Goal: Information Seeking & Learning: Find specific fact

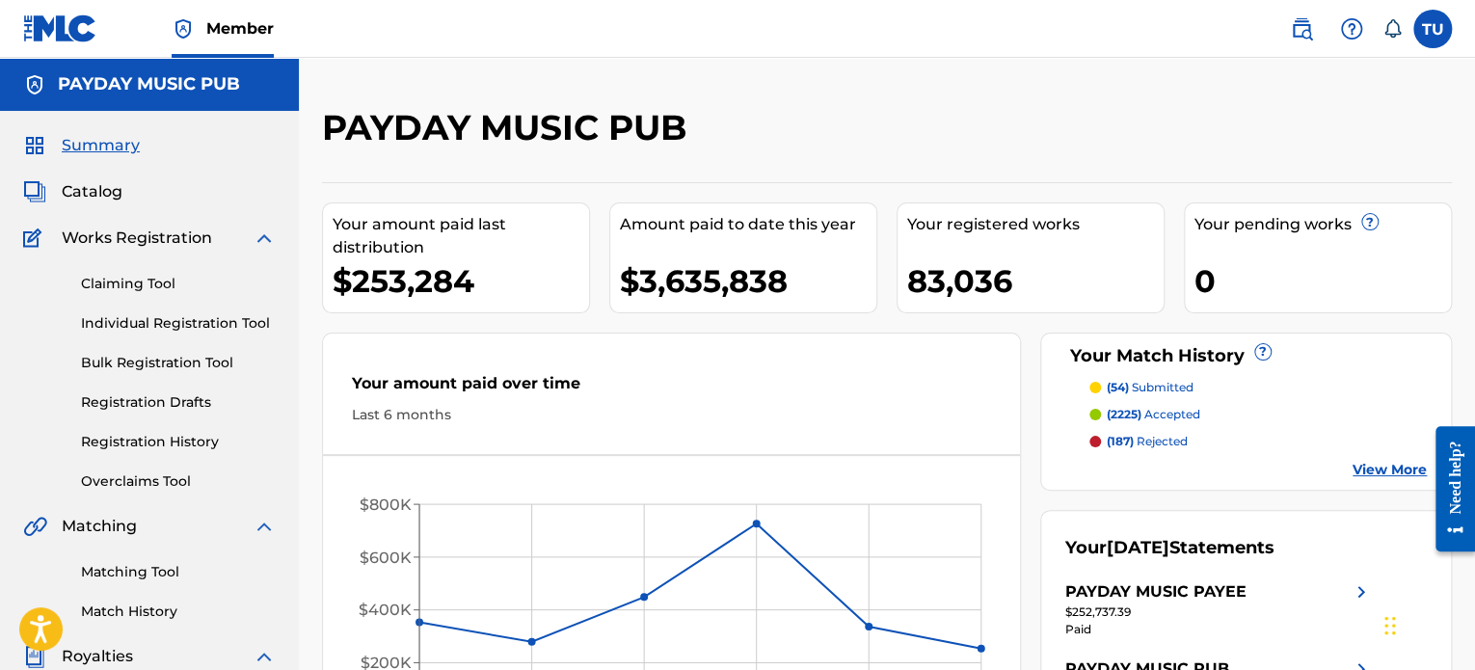
click at [83, 198] on span "Catalog" at bounding box center [92, 191] width 61 height 23
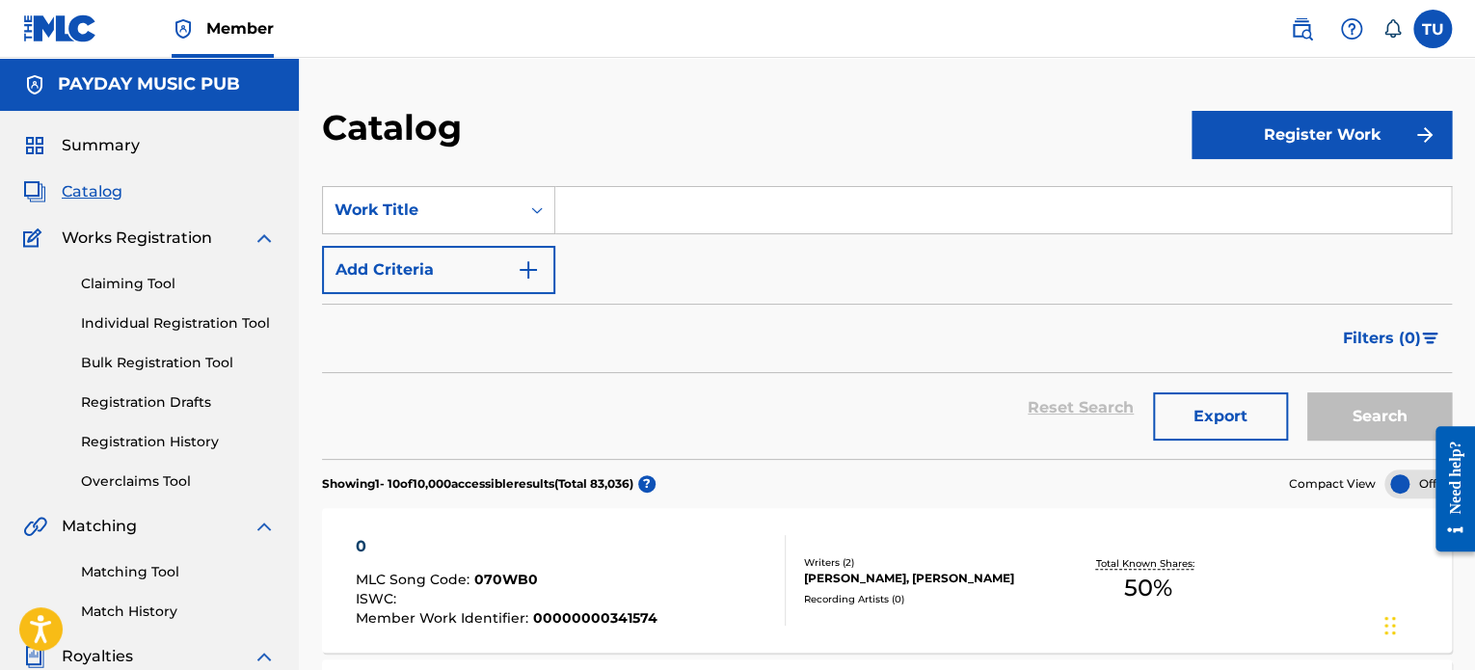
click at [575, 204] on input "Search Form" at bounding box center [1003, 210] width 896 height 46
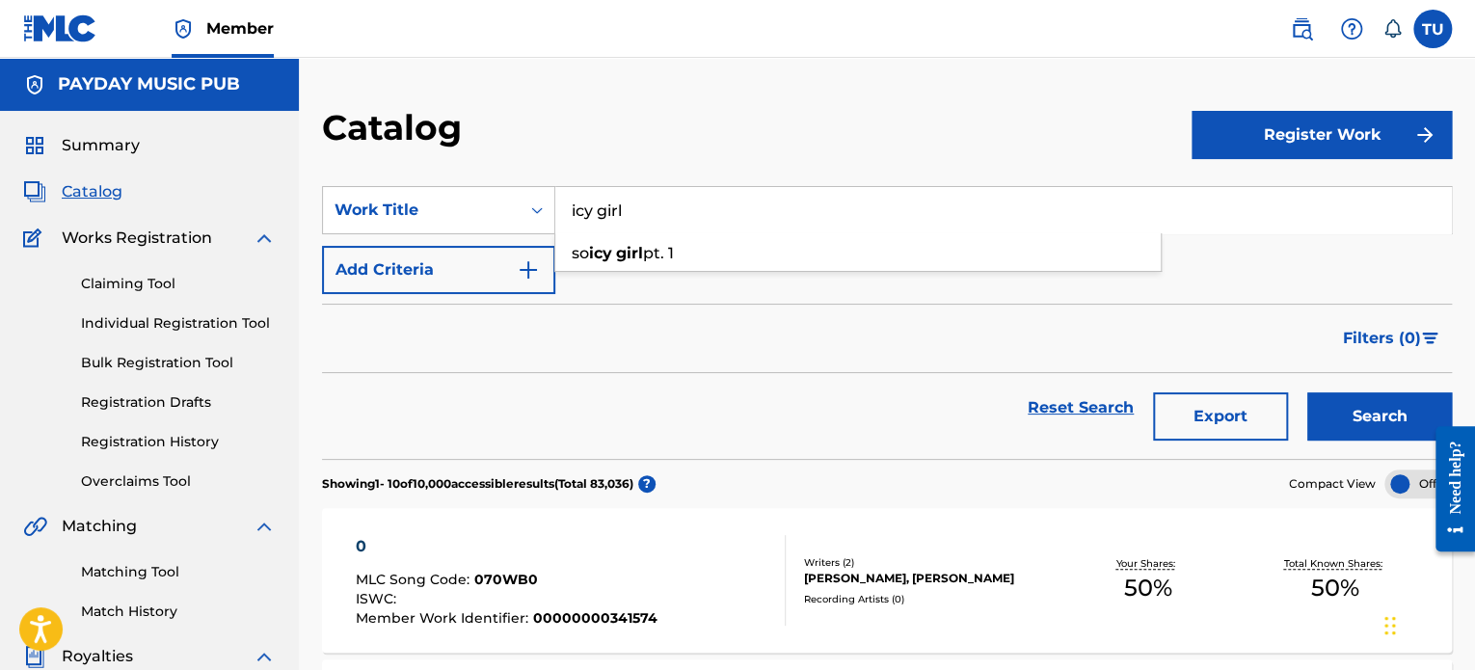
type input "icy girl"
click at [1308, 392] on button "Search" at bounding box center [1380, 416] width 145 height 48
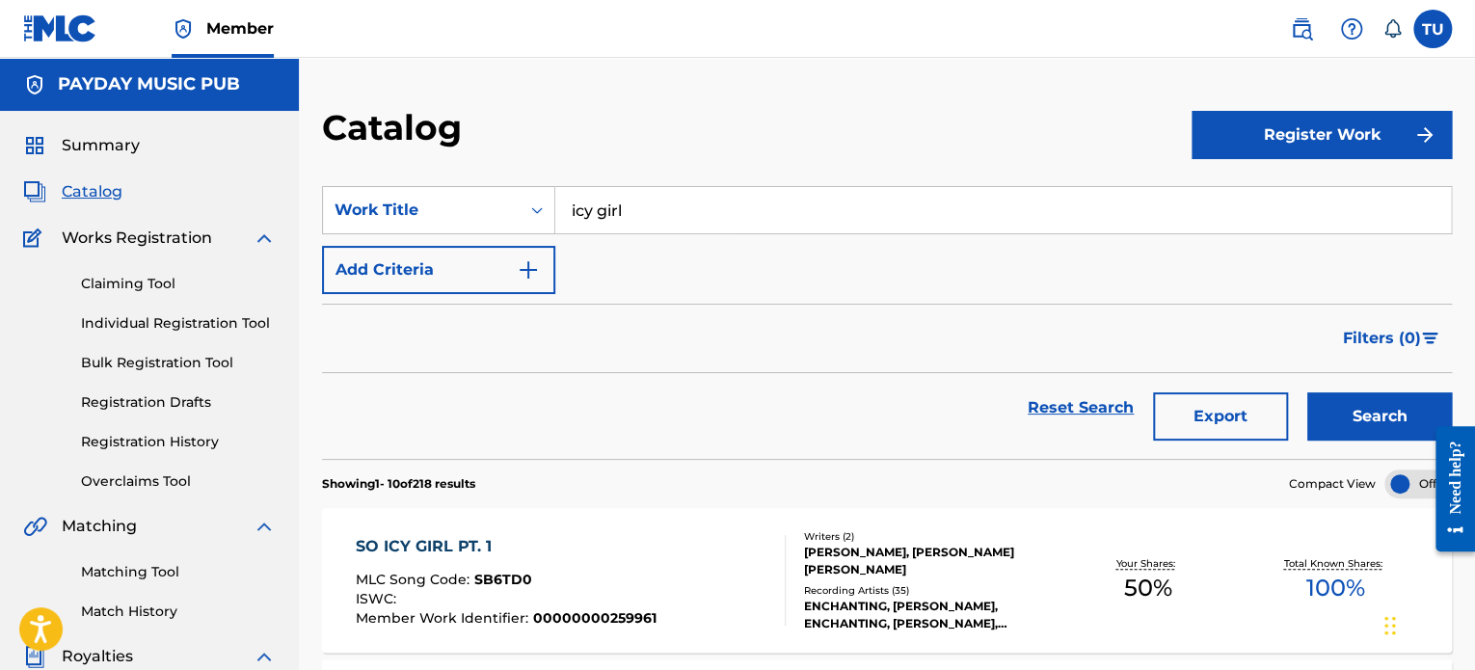
click at [1296, 41] on link at bounding box center [1302, 29] width 39 height 39
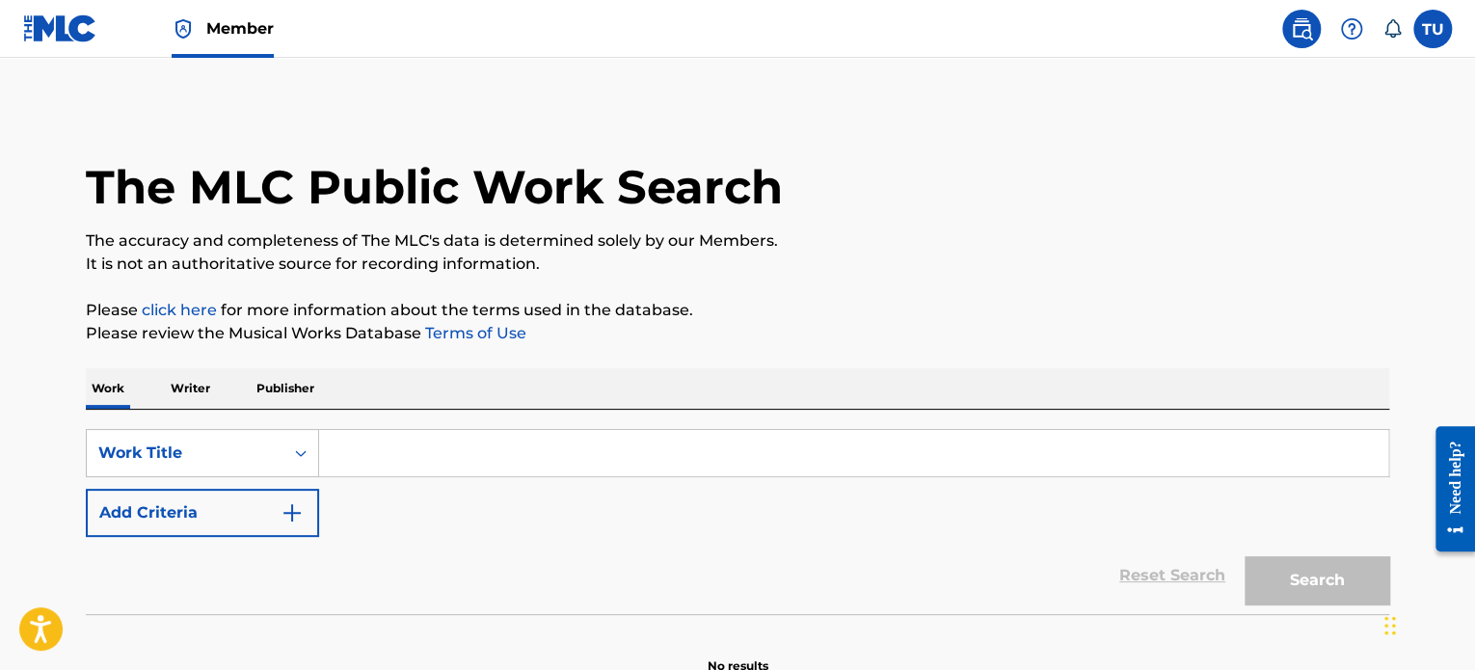
click at [414, 446] on input "Search Form" at bounding box center [853, 453] width 1069 height 46
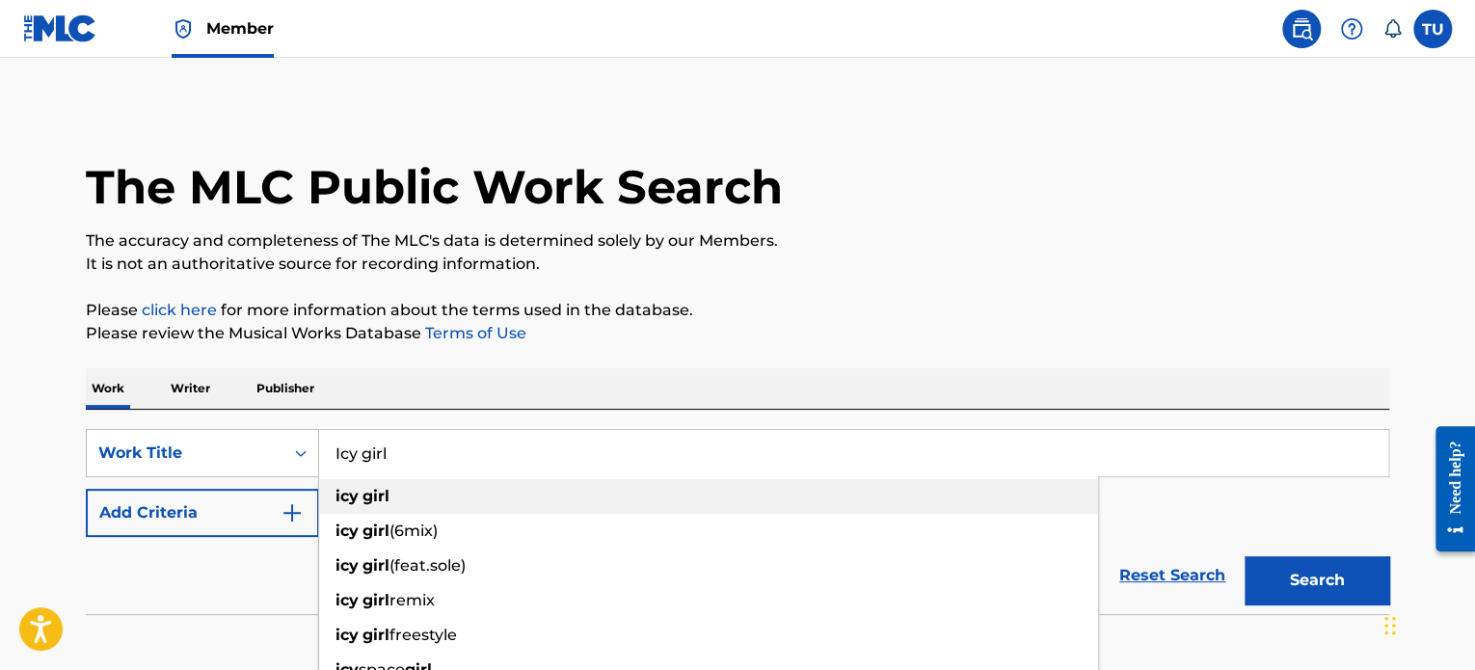
click at [380, 494] on strong "girl" at bounding box center [376, 496] width 27 height 18
type input "icy girl"
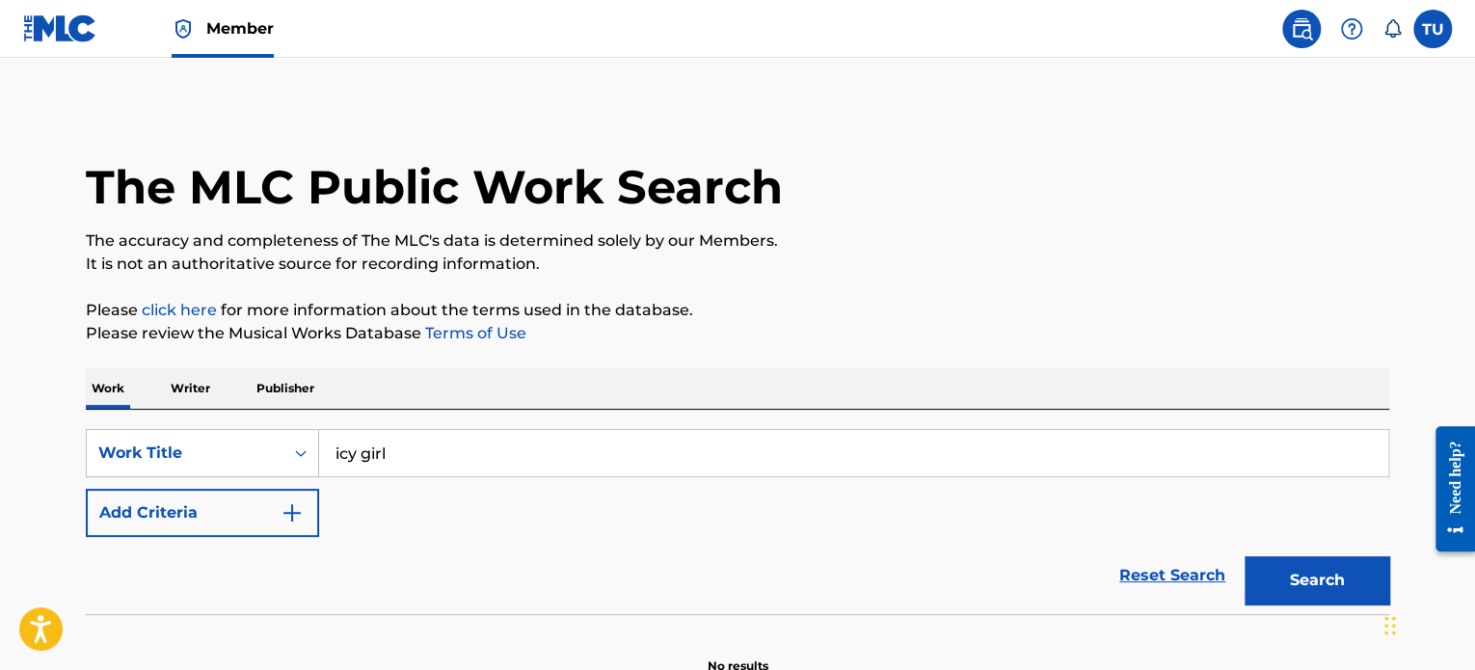
click at [284, 521] on img "Search Form" at bounding box center [292, 512] width 23 height 23
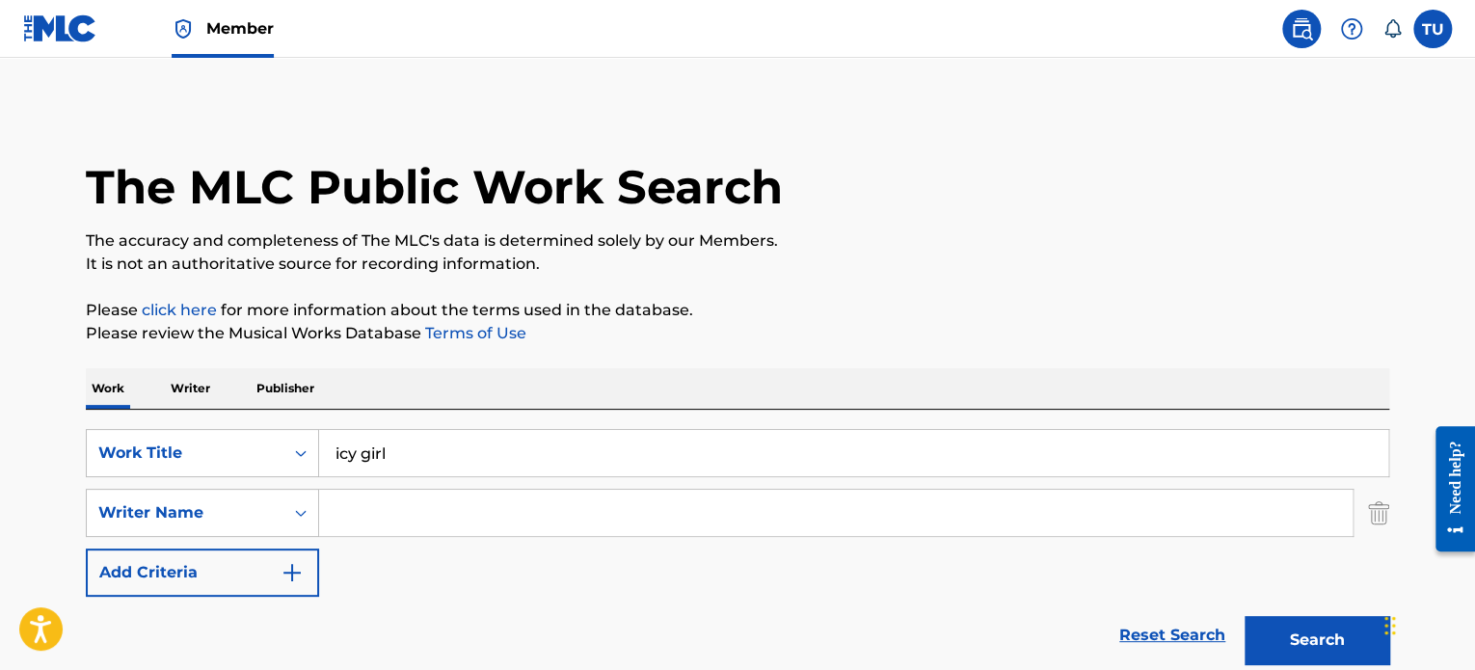
click at [397, 524] on input "Search Form" at bounding box center [836, 513] width 1034 height 46
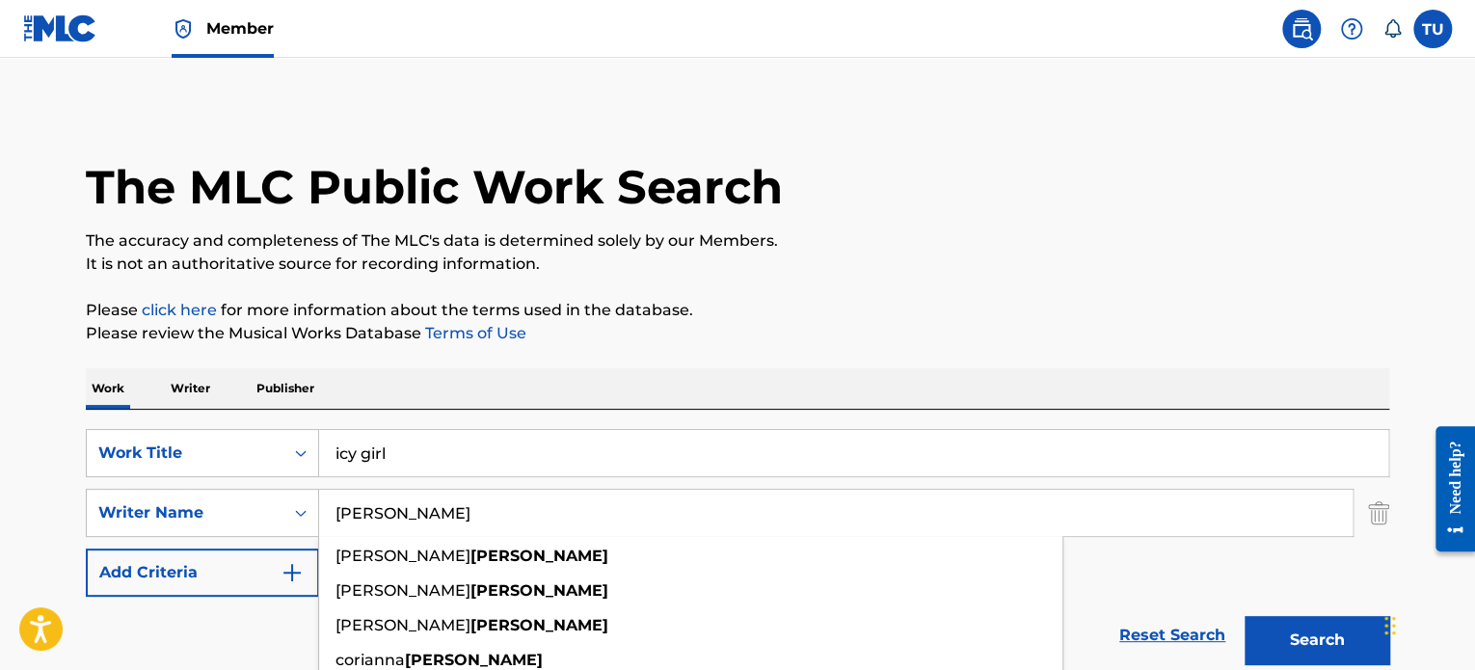
click at [1245, 616] on button "Search" at bounding box center [1317, 640] width 145 height 48
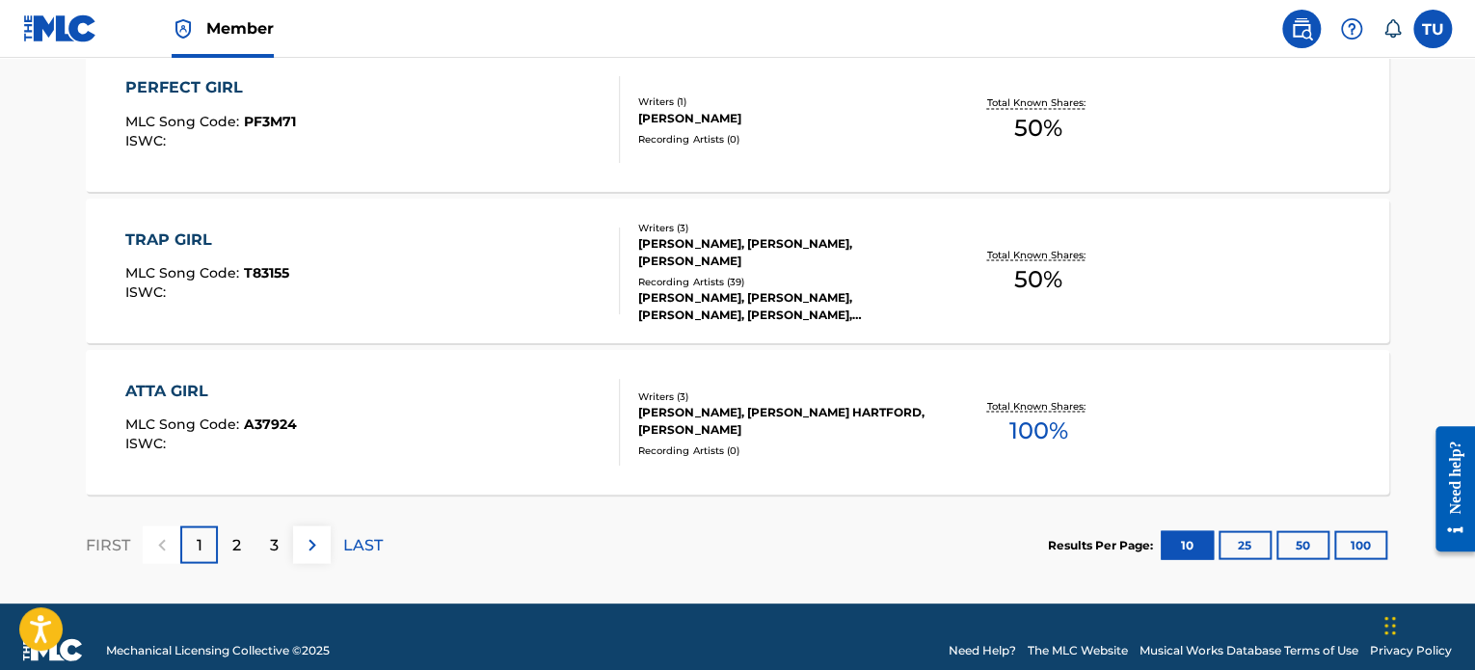
scroll to position [1736, 0]
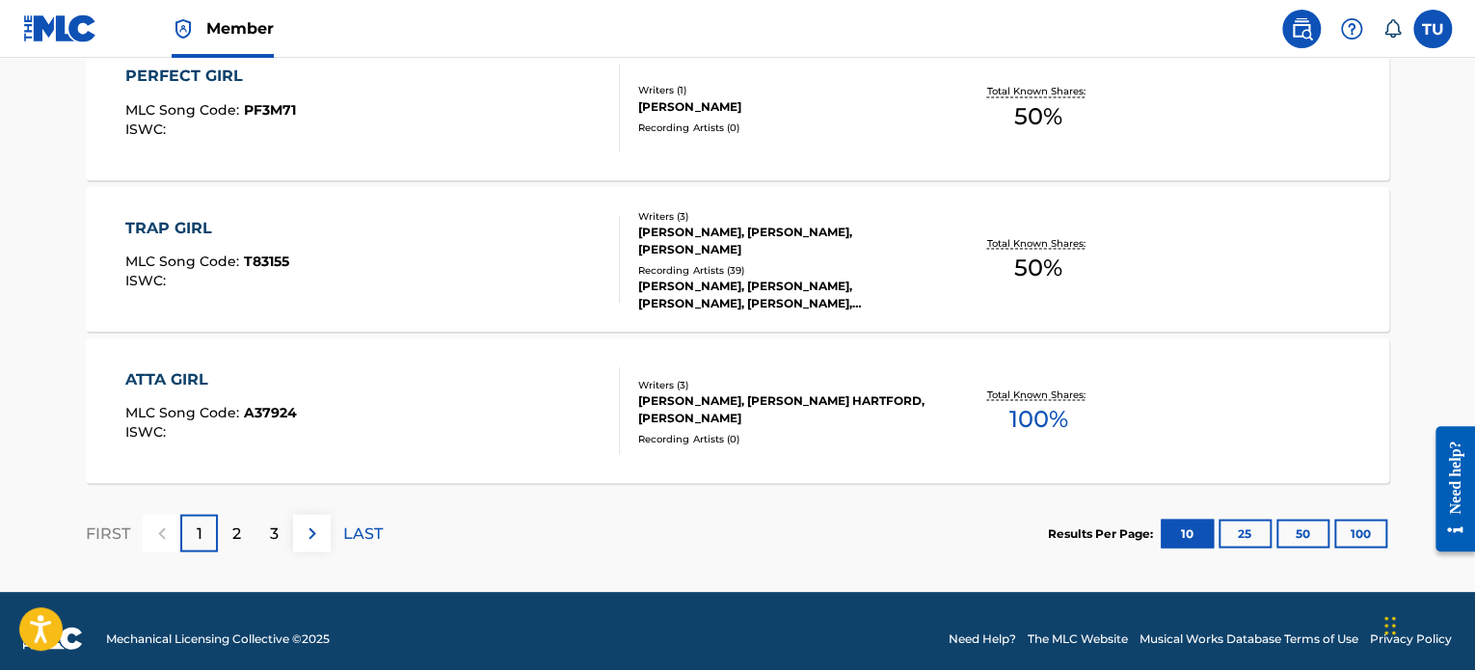
click at [1377, 534] on button "100" at bounding box center [1361, 533] width 53 height 29
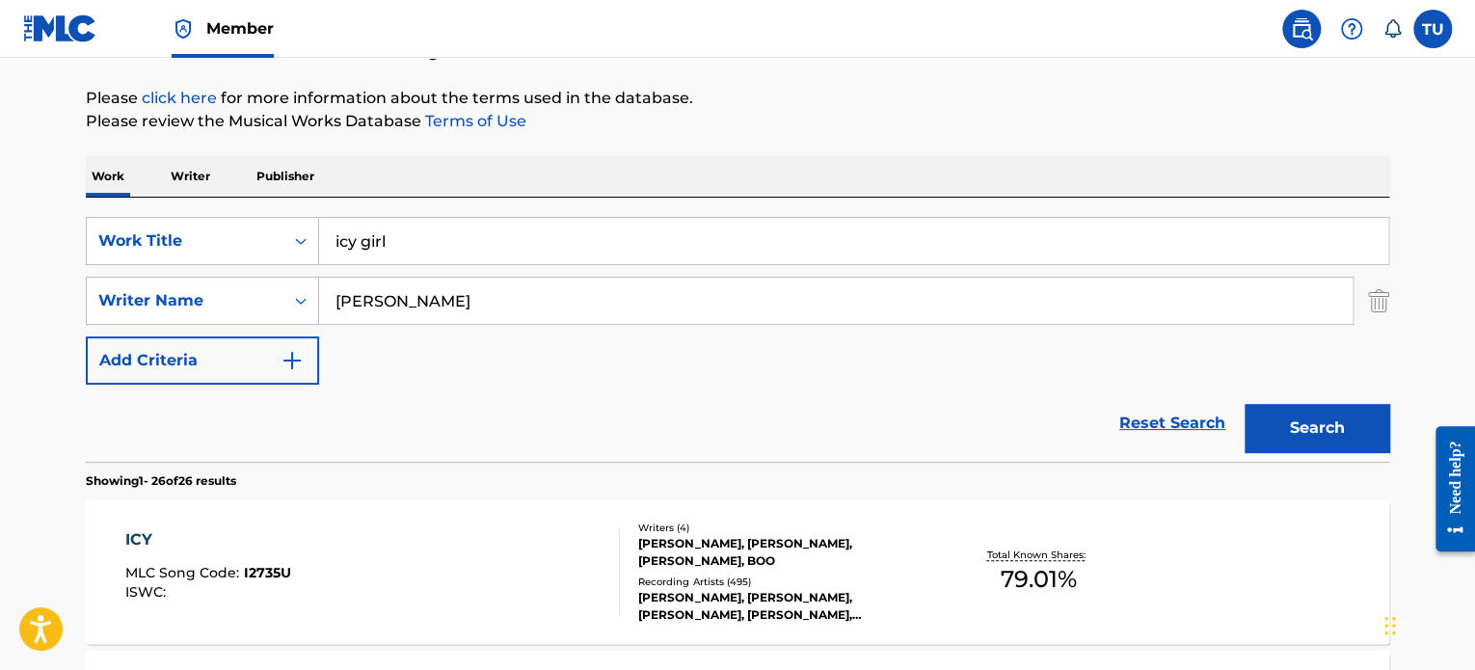
scroll to position [212, 0]
click at [377, 311] on input "dotson" at bounding box center [836, 301] width 1034 height 46
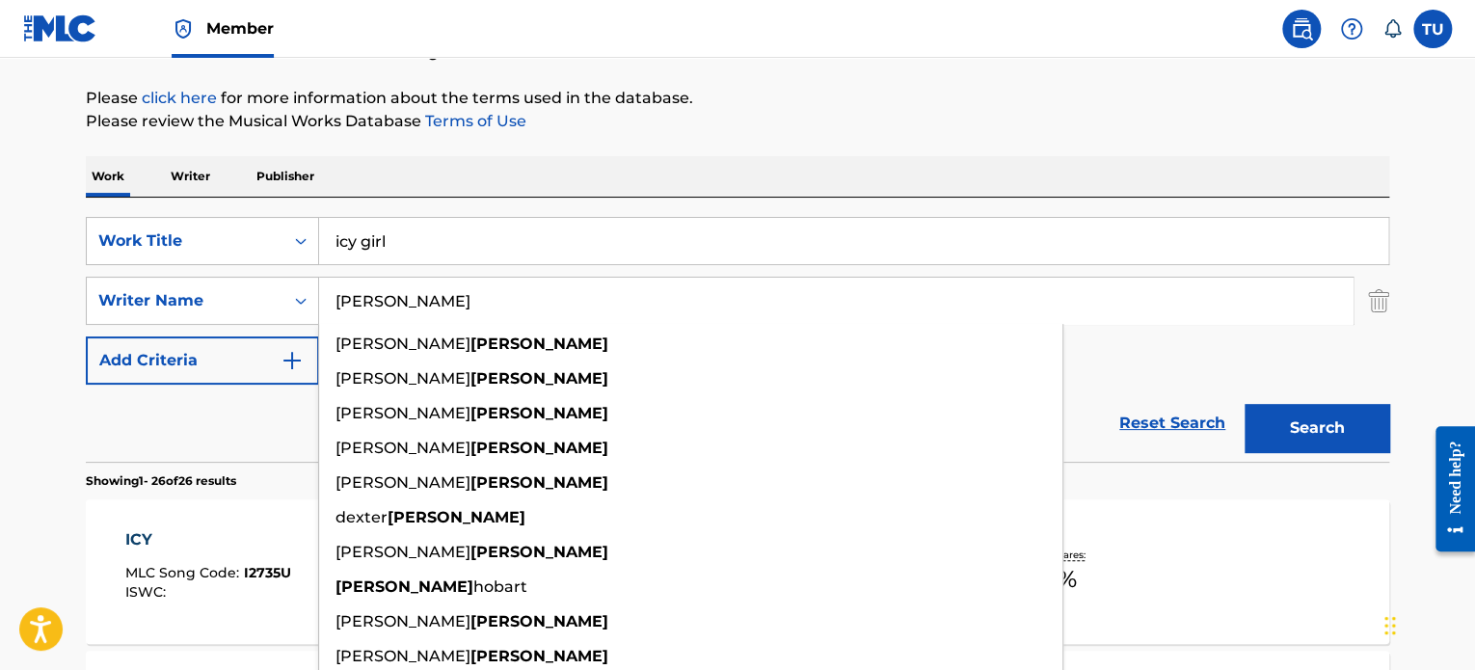
click at [377, 311] on input "dotson" at bounding box center [836, 301] width 1034 height 46
paste input "Harper"
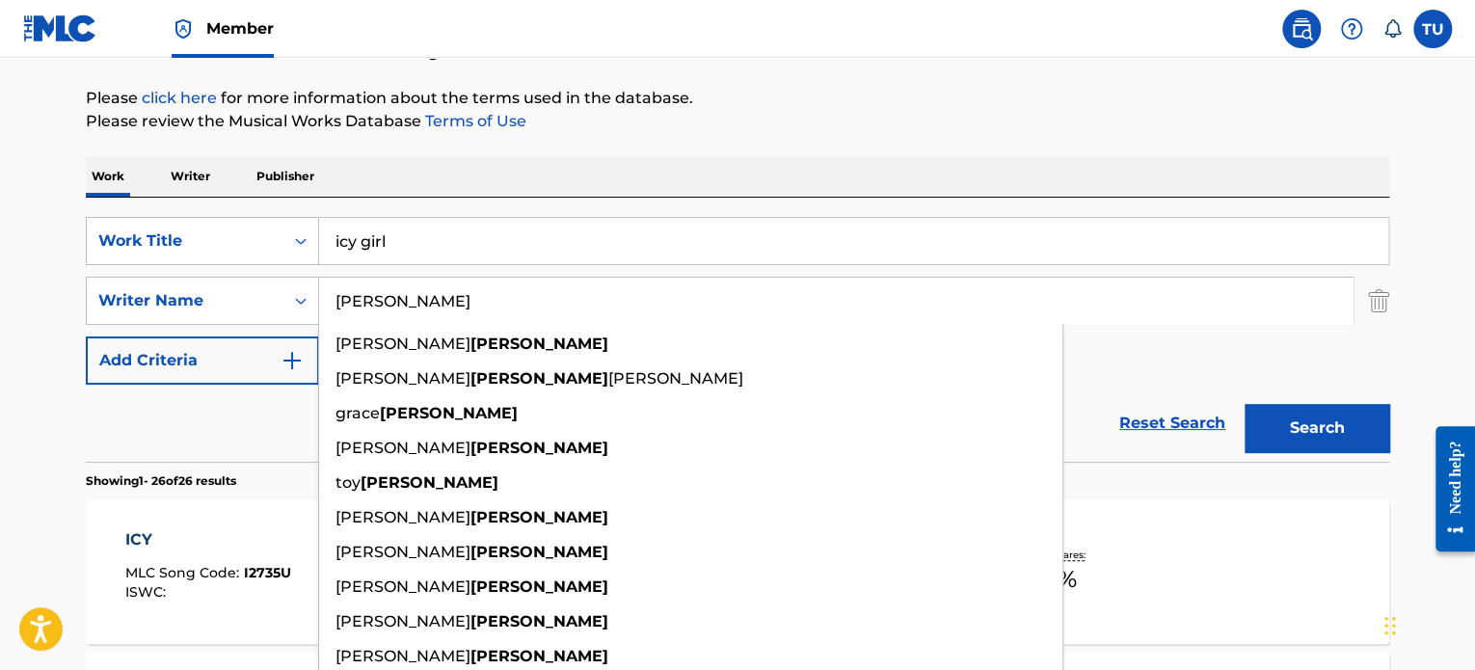
type input "Harper"
click at [1245, 404] on button "Search" at bounding box center [1317, 428] width 145 height 48
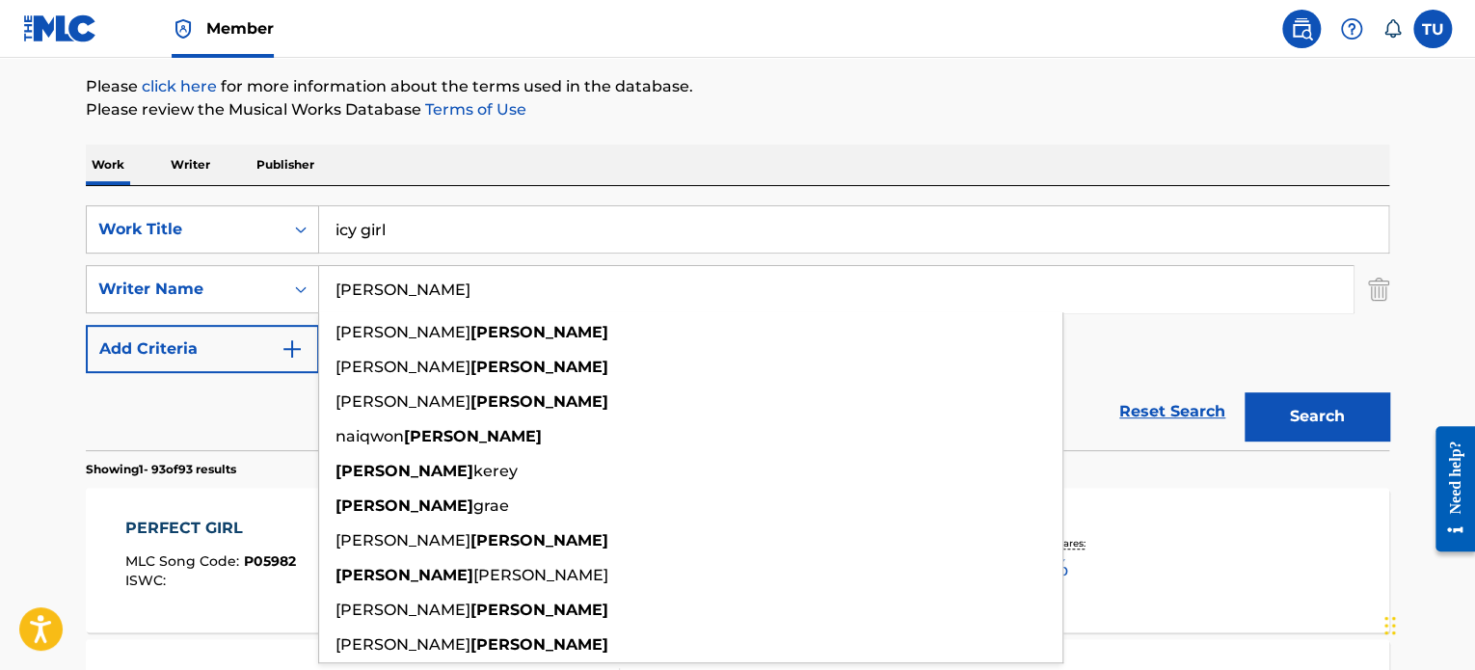
scroll to position [0, 0]
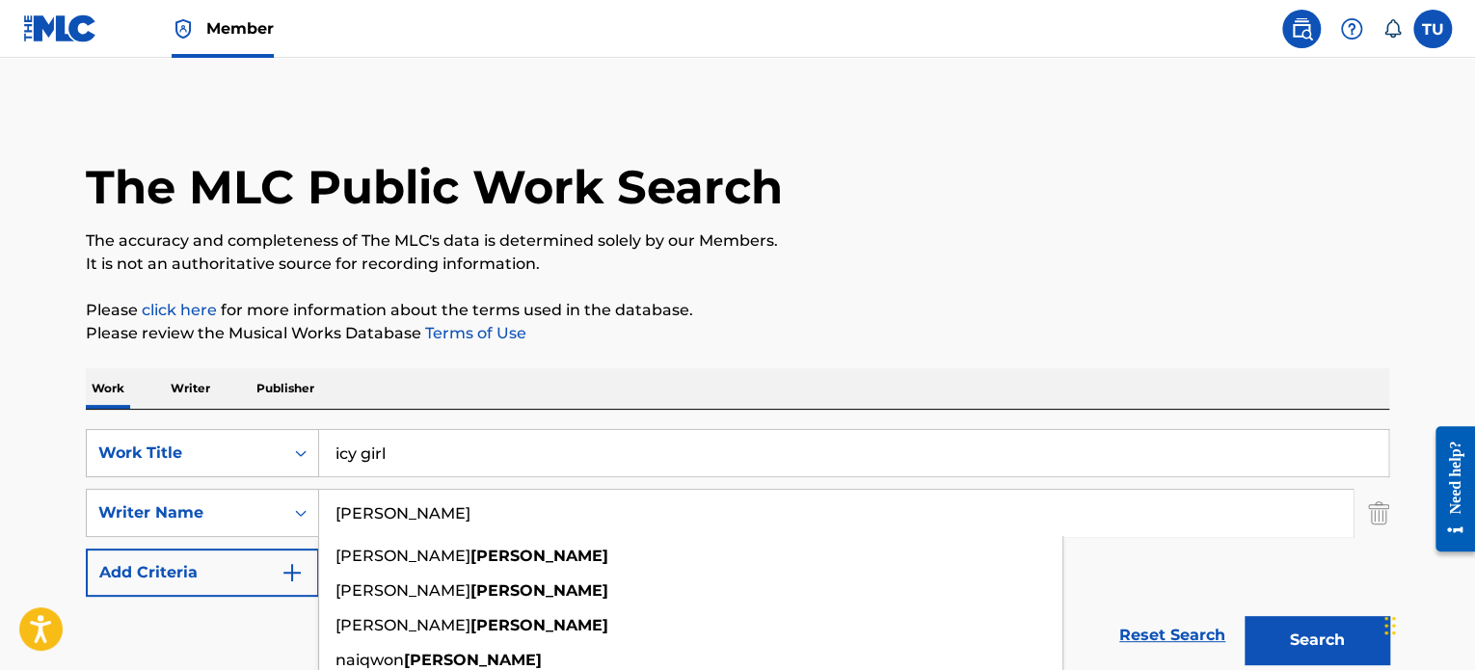
click at [380, 454] on input "icy girl" at bounding box center [853, 453] width 1069 height 46
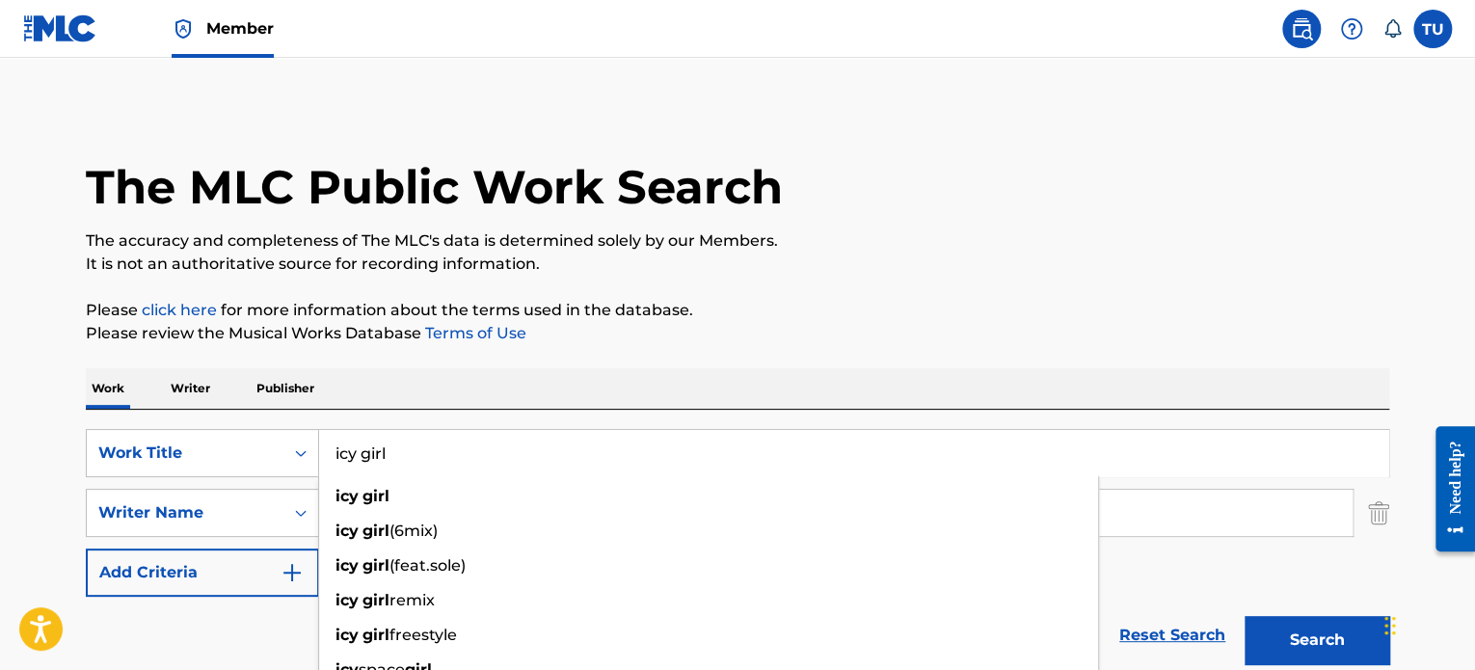
click at [380, 454] on input "icy girl" at bounding box center [853, 453] width 1069 height 46
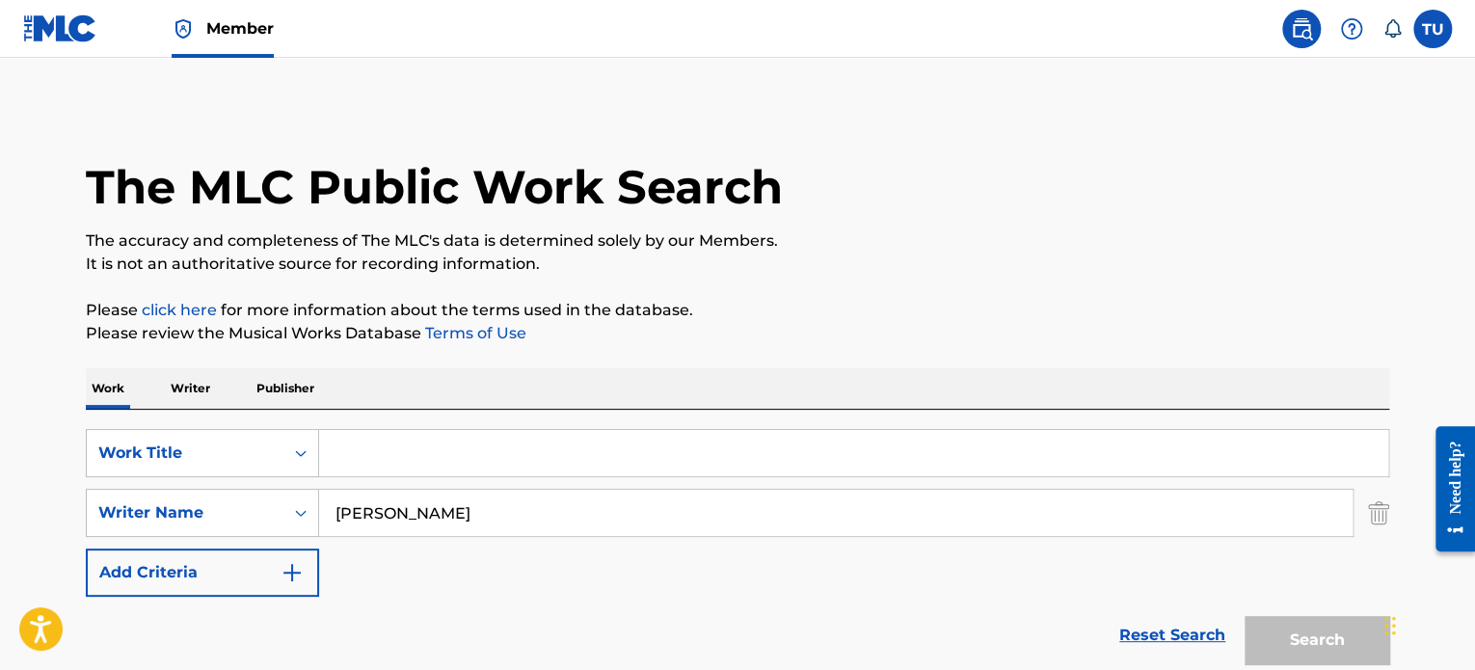
click at [390, 524] on input "Harper" at bounding box center [836, 513] width 1034 height 46
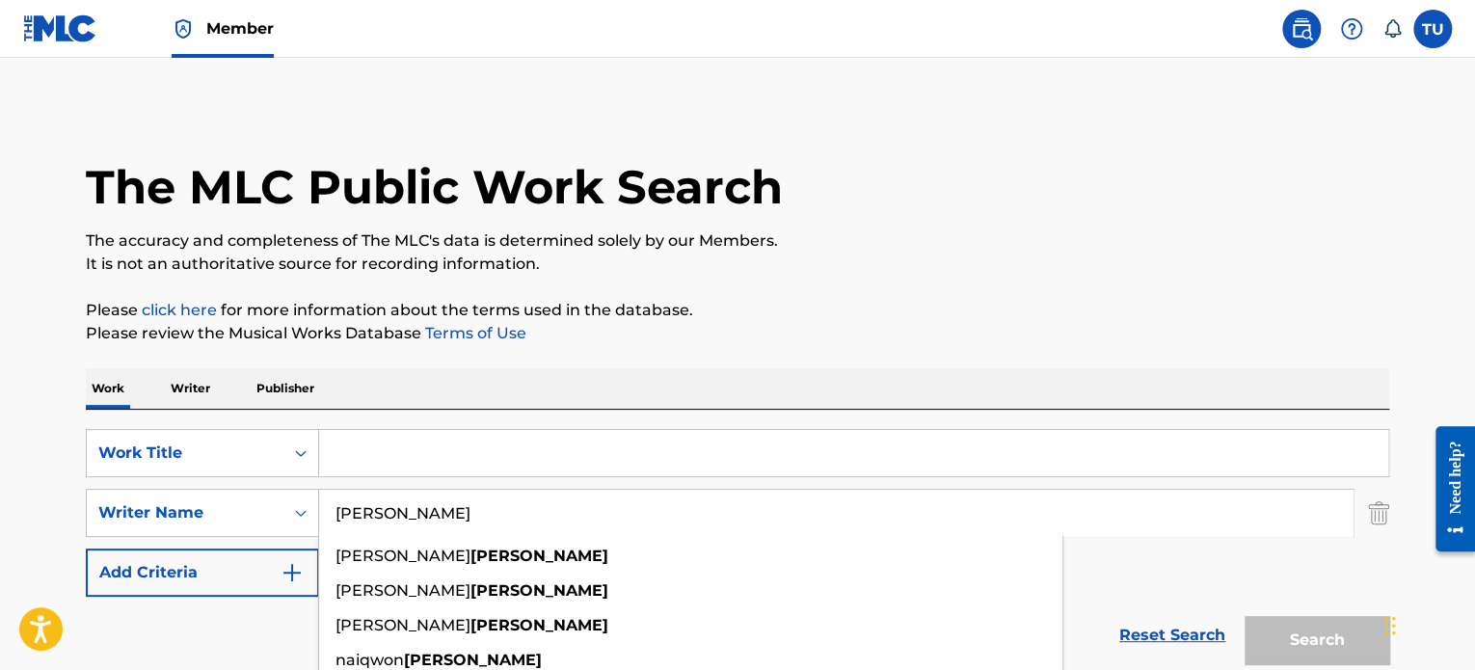
click at [390, 524] on input "Harper" at bounding box center [836, 513] width 1034 height 46
paste input "Diamonté Quiava Valentin"
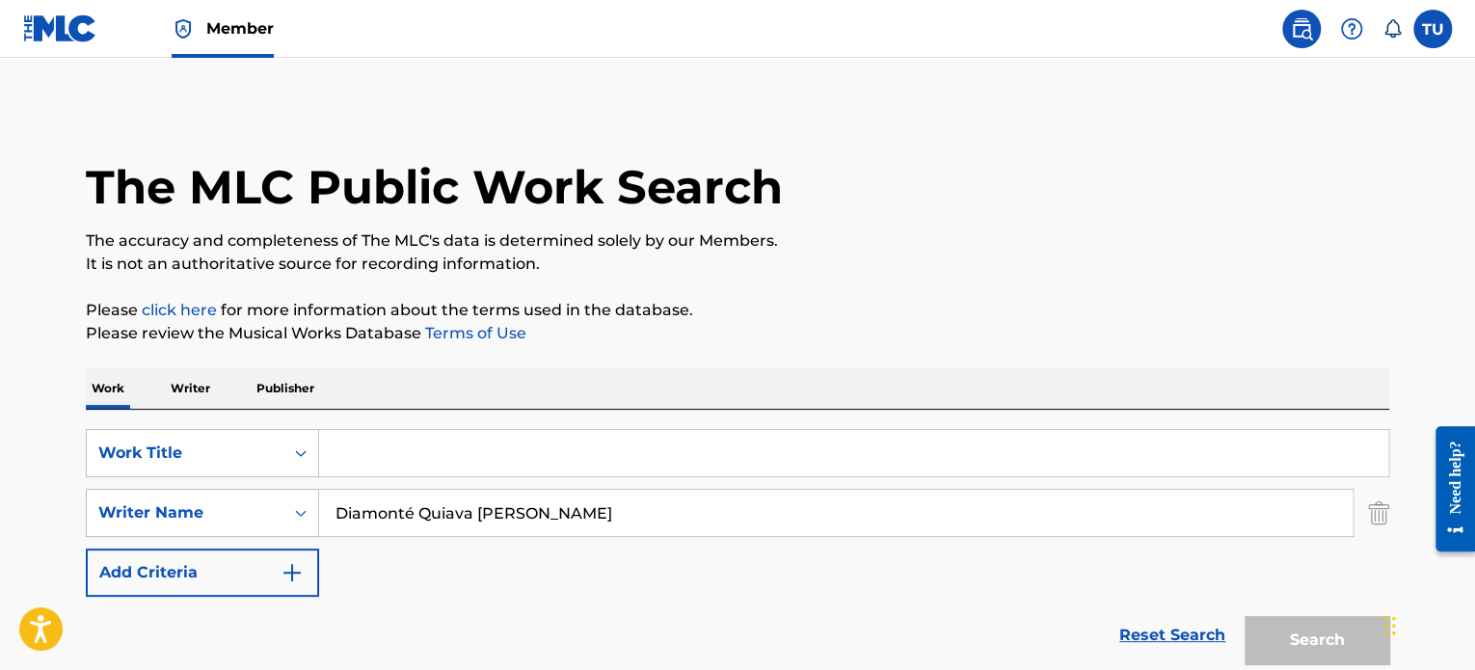
scroll to position [309, 0]
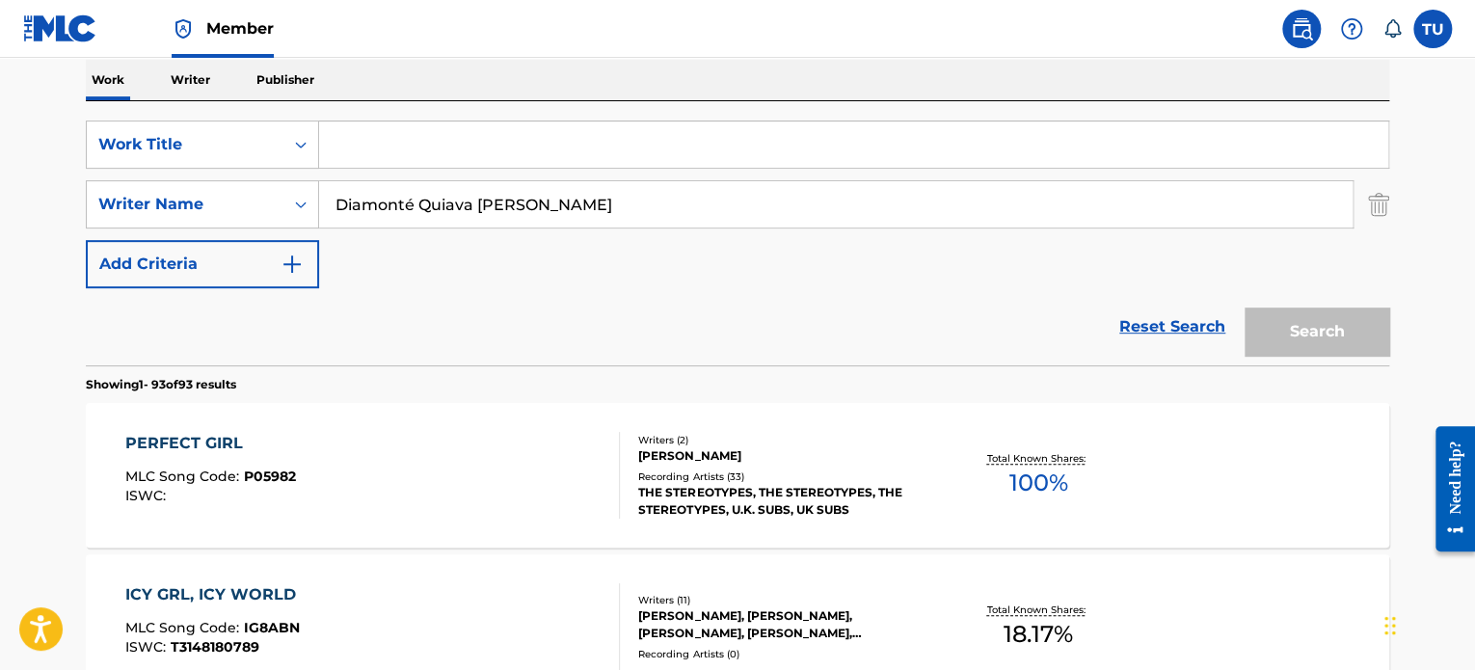
click at [638, 293] on div "Reset Search Search" at bounding box center [738, 326] width 1304 height 77
click at [1296, 338] on div "Search" at bounding box center [1312, 326] width 154 height 77
click at [412, 207] on input "Diamonté Quiava Valentin Harper" at bounding box center [836, 204] width 1034 height 46
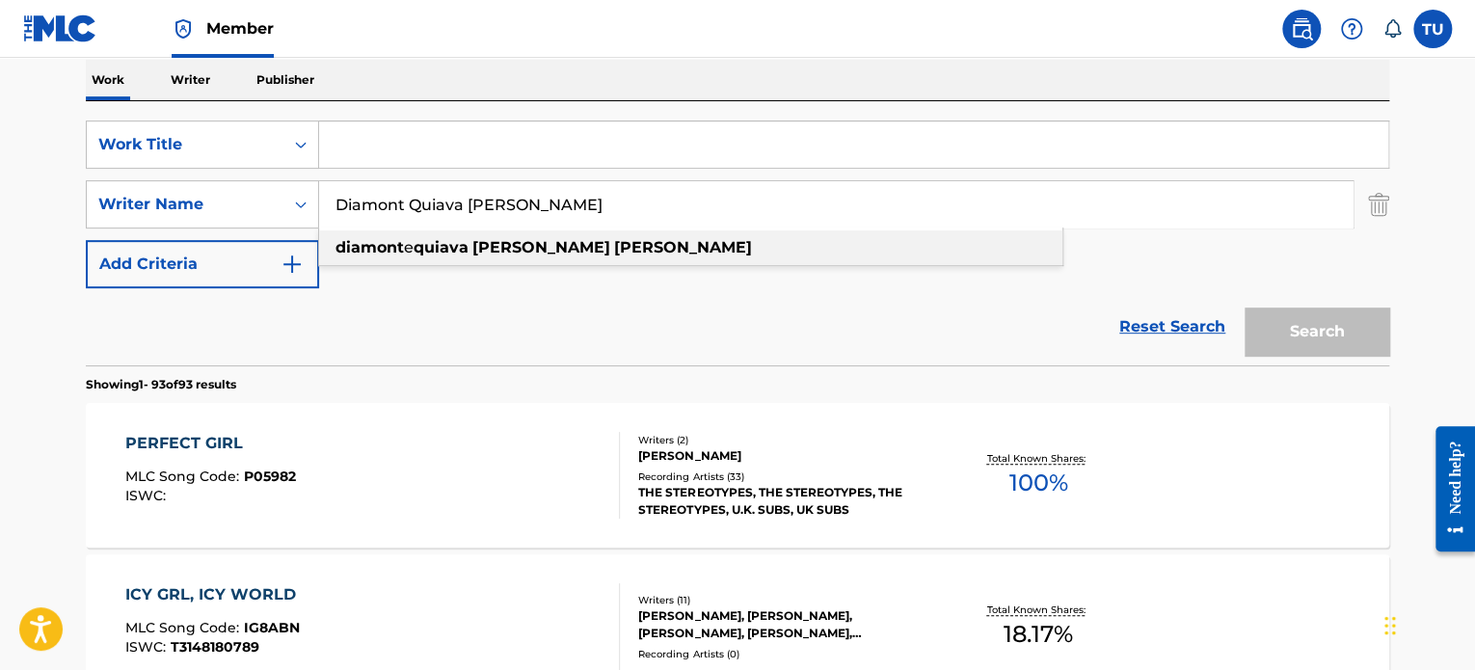
click at [424, 239] on strong "quiava" at bounding box center [441, 247] width 55 height 18
type input "diamonte quiava valentin harper"
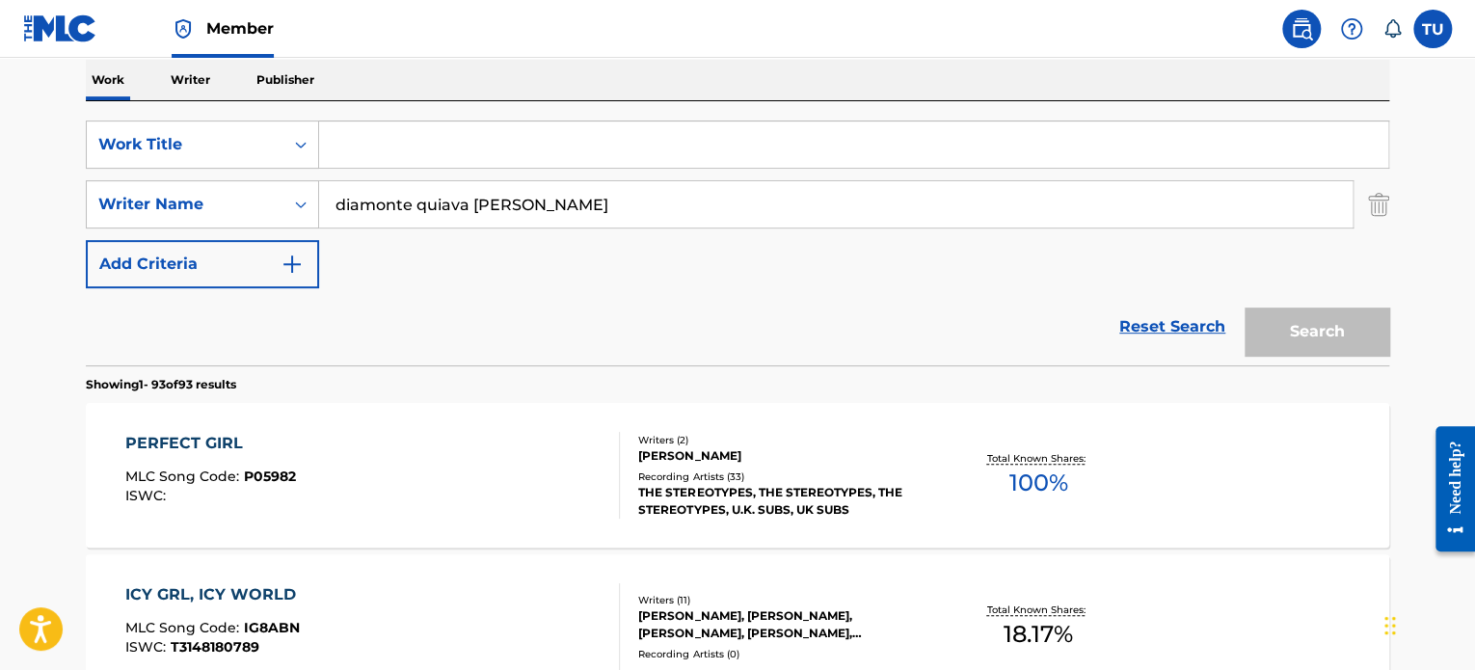
click at [1270, 331] on div "Search" at bounding box center [1312, 326] width 154 height 77
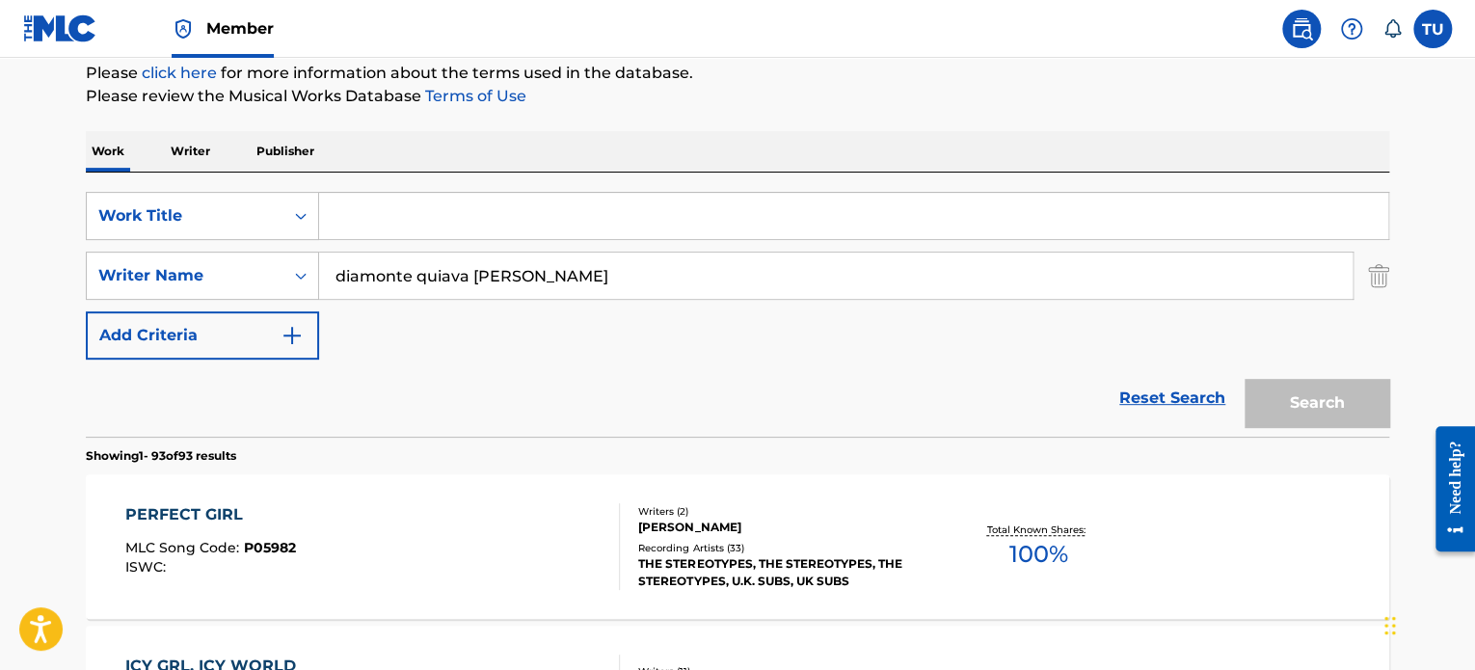
scroll to position [235, 0]
click at [610, 219] on input "Search Form" at bounding box center [853, 218] width 1069 height 46
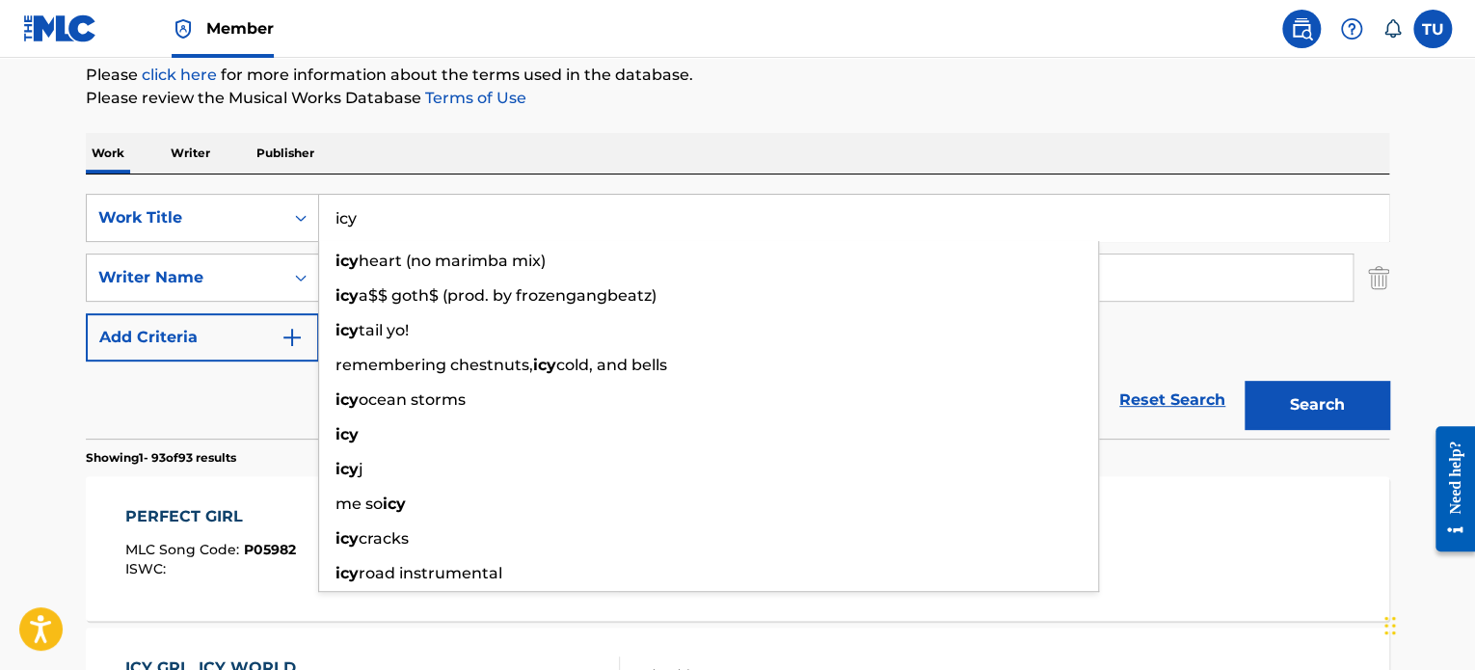
click at [1245, 381] on button "Search" at bounding box center [1317, 405] width 145 height 48
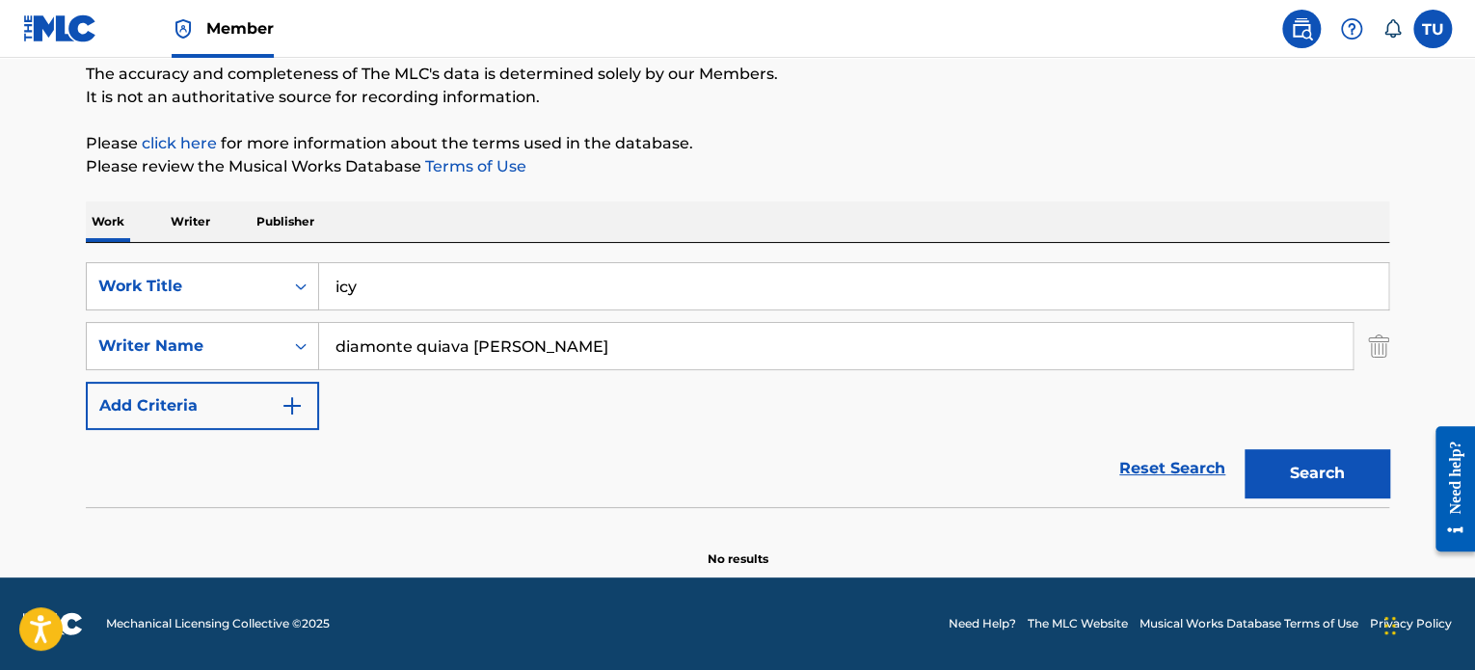
scroll to position [166, 0]
click at [405, 306] on input "icy" at bounding box center [853, 287] width 1069 height 46
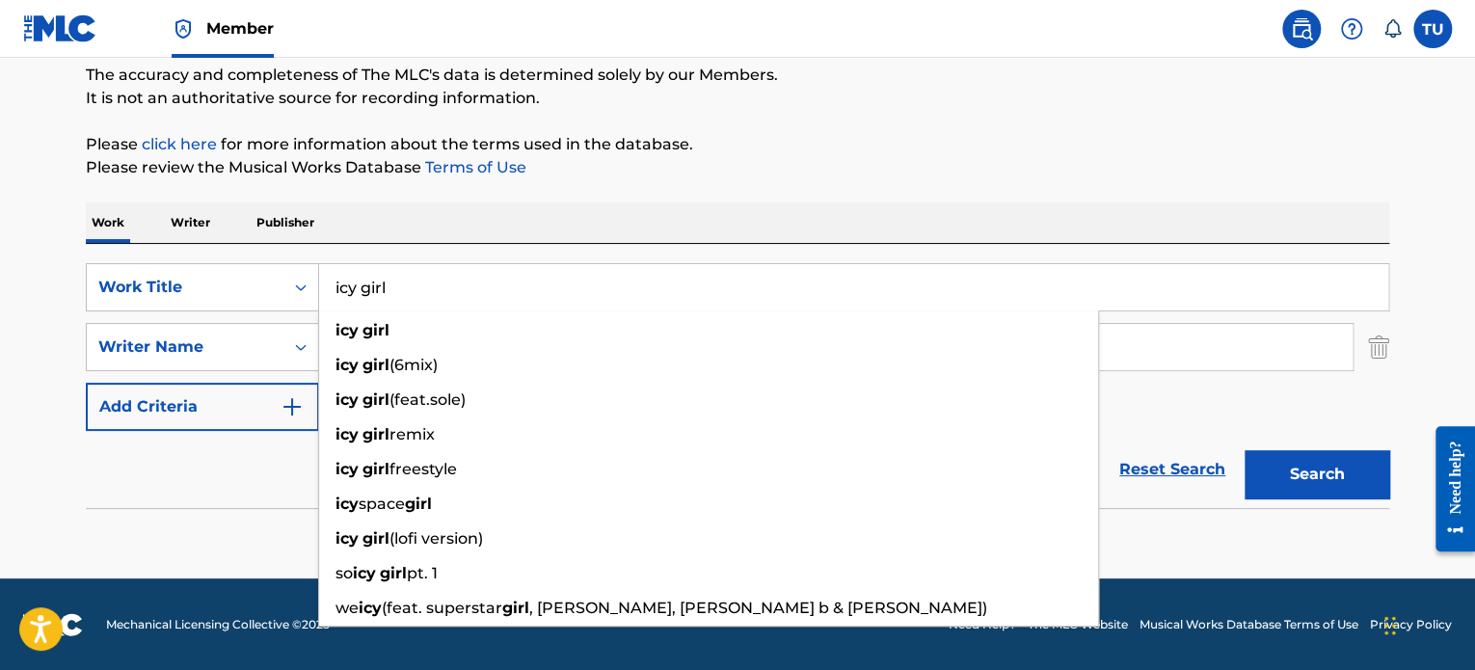
type input "icy girl"
click at [1245, 450] on button "Search" at bounding box center [1317, 474] width 145 height 48
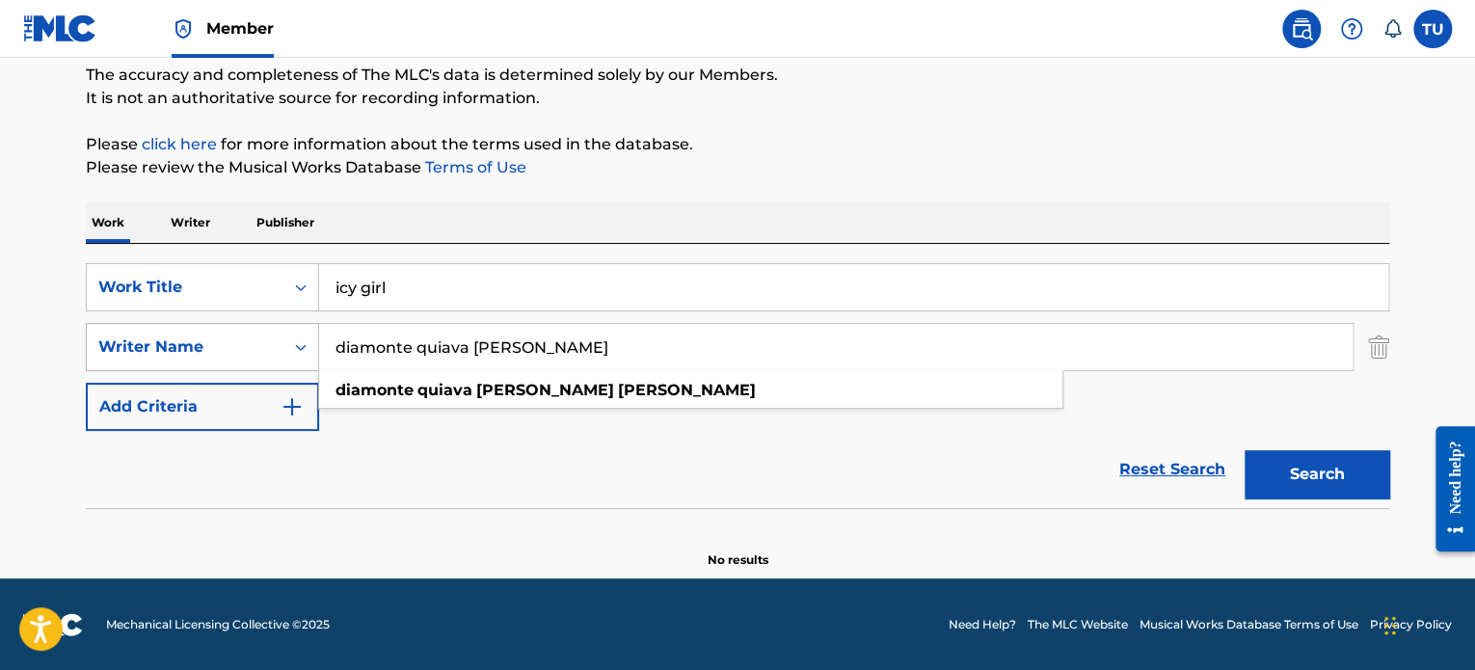
drag, startPoint x: 471, startPoint y: 349, endPoint x: 210, endPoint y: 362, distance: 260.7
click at [210, 362] on div "SearchWithCriteria27e1e92b-9cd6-4838-bbab-51a3521d0c19 Writer Name diamonte qui…" at bounding box center [738, 347] width 1304 height 48
click at [417, 337] on input "diamonte quiava valentin harper" at bounding box center [836, 347] width 1034 height 46
drag, startPoint x: 417, startPoint y: 342, endPoint x: 852, endPoint y: 314, distance: 436.8
click at [852, 314] on div "SearchWithCriteriabf0b6cea-73da-4644-8930-8dece72c47a1 Work Title icy girl Sear…" at bounding box center [738, 347] width 1304 height 168
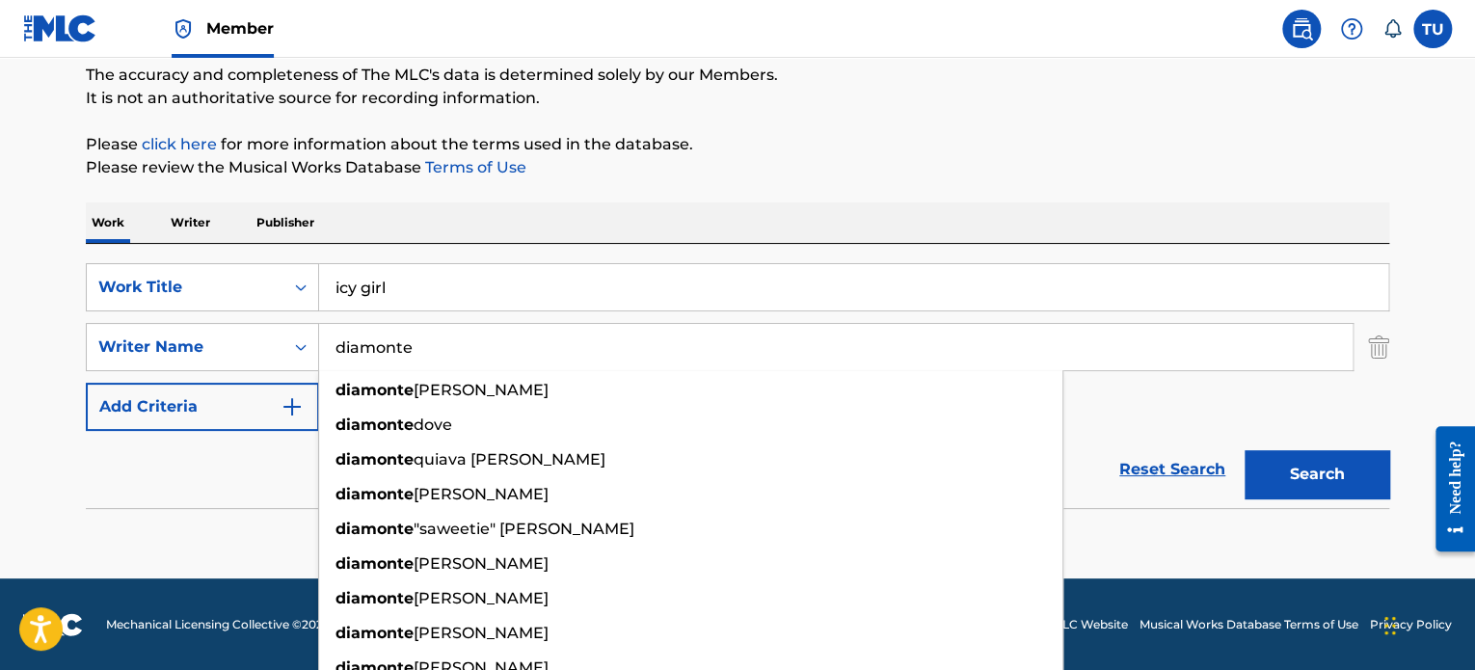
type input "diamonte"
click at [1245, 450] on button "Search" at bounding box center [1317, 474] width 145 height 48
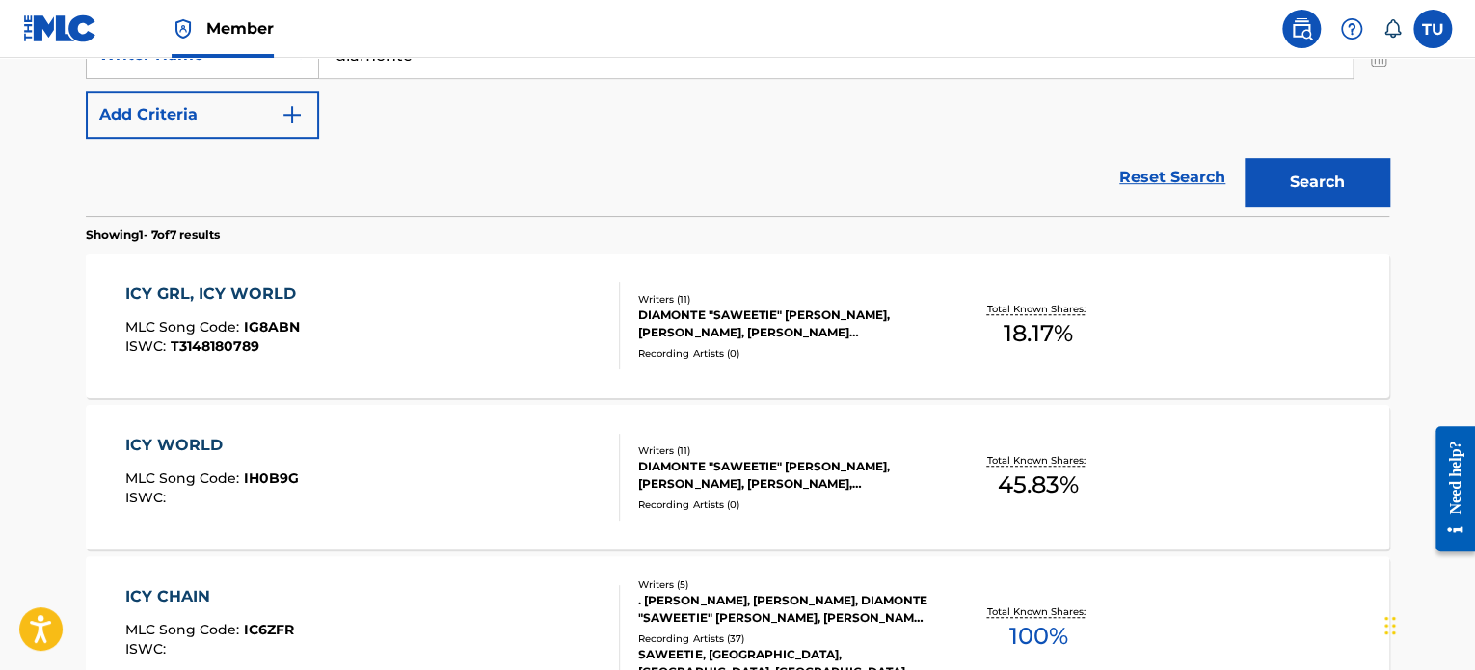
scroll to position [466, 0]
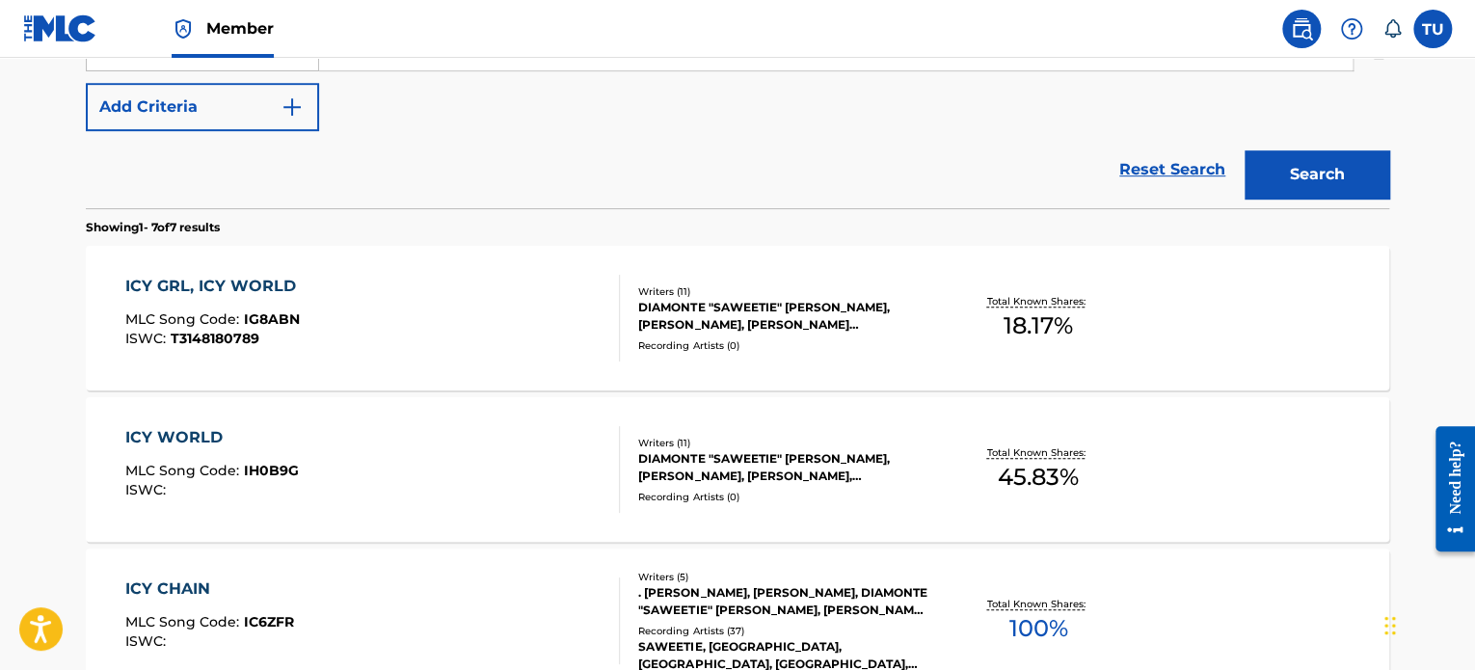
click at [599, 284] on div "ICY GRL, ICY WORLD MLC Song Code : IG8ABN ISWC : T3148180789" at bounding box center [373, 318] width 496 height 87
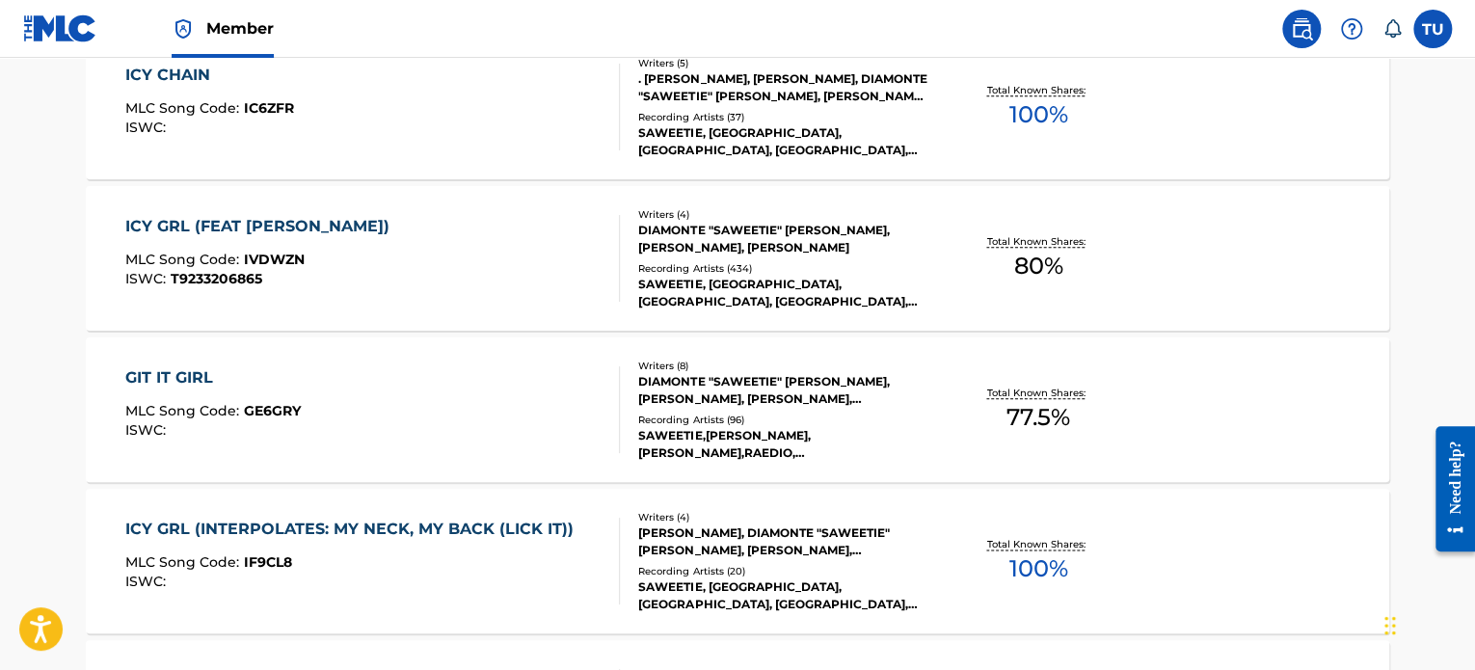
scroll to position [980, 0]
click at [446, 273] on div "ICY GRL (FEAT KEHLANI) MLC Song Code : IVDWZN ISWC : T9233206865" at bounding box center [373, 258] width 496 height 87
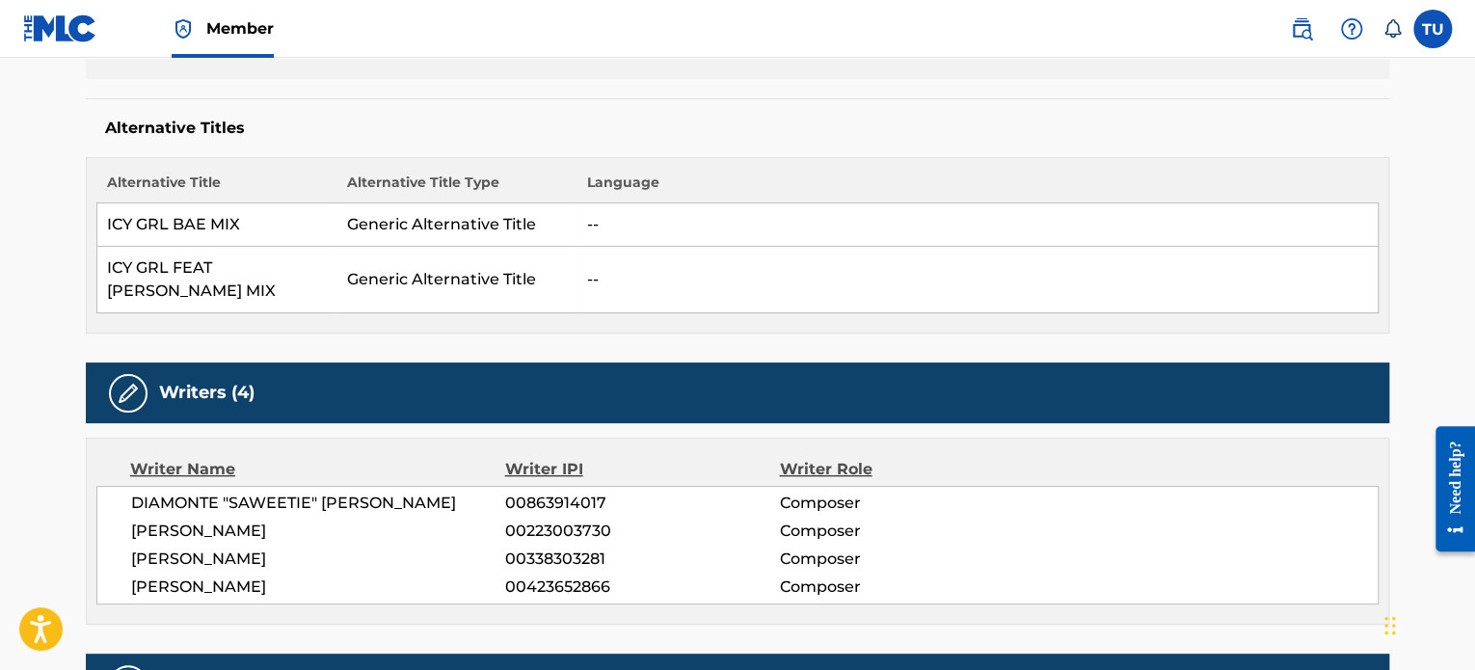
scroll to position [471, 0]
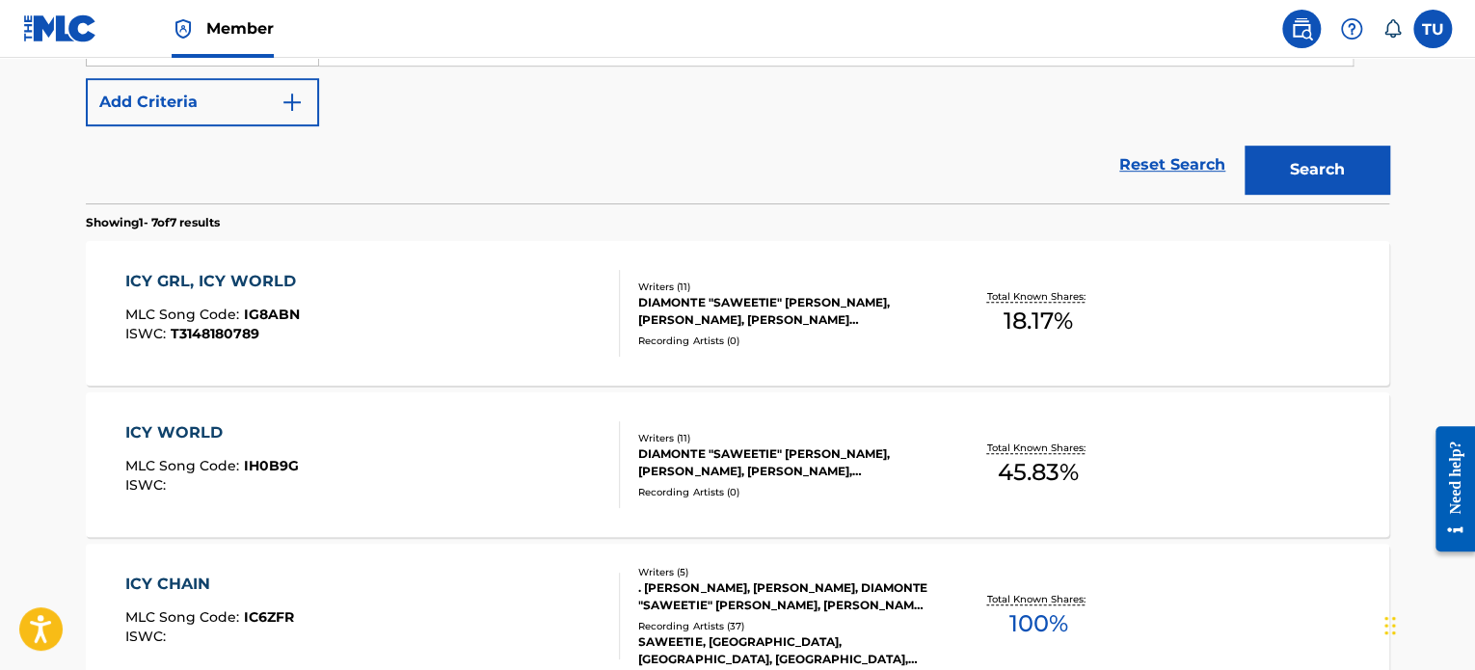
scroll to position [1091, 0]
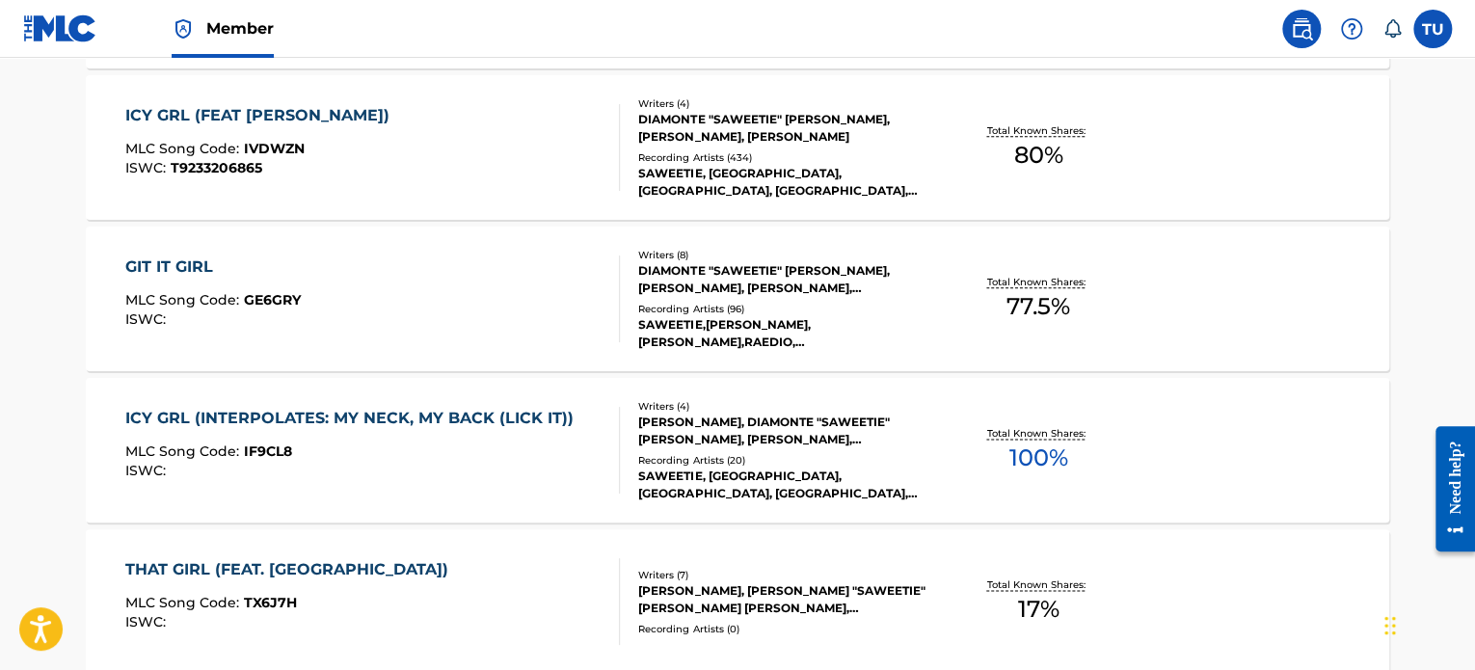
click at [554, 464] on div "ISWC :" at bounding box center [354, 471] width 458 height 14
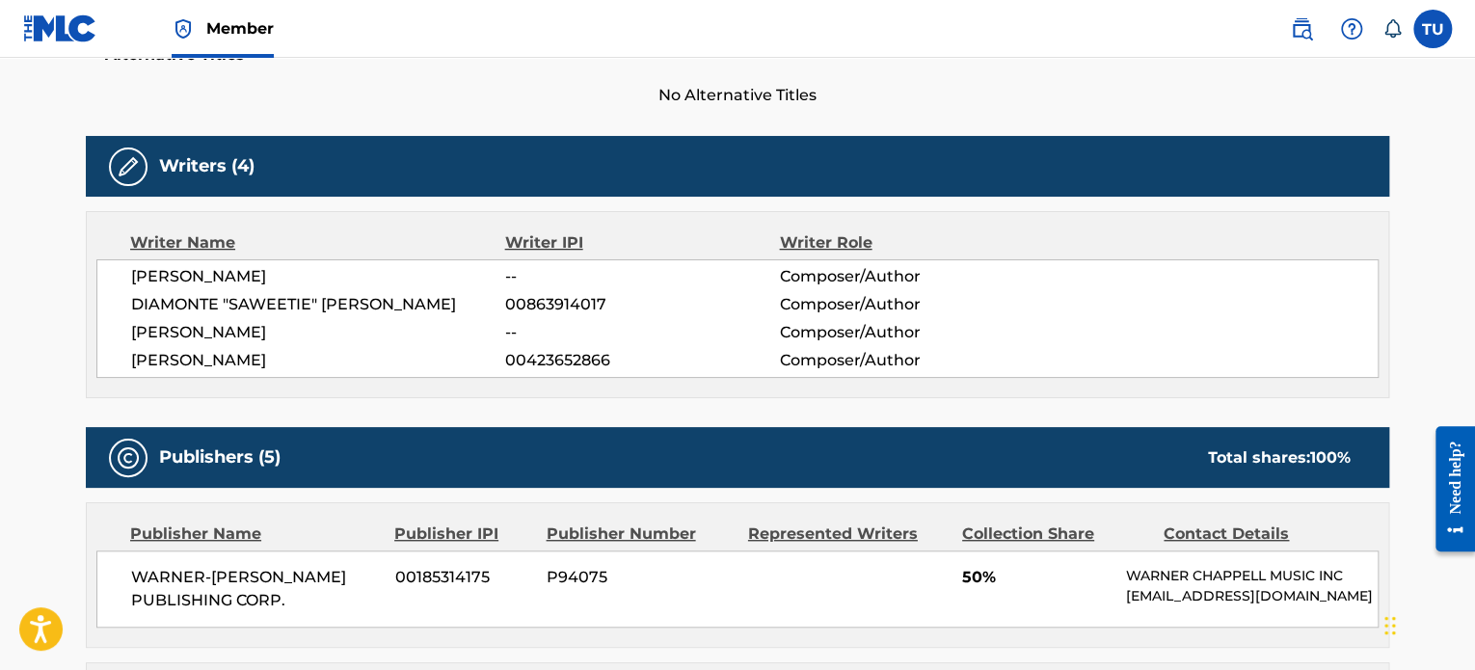
scroll to position [474, 0]
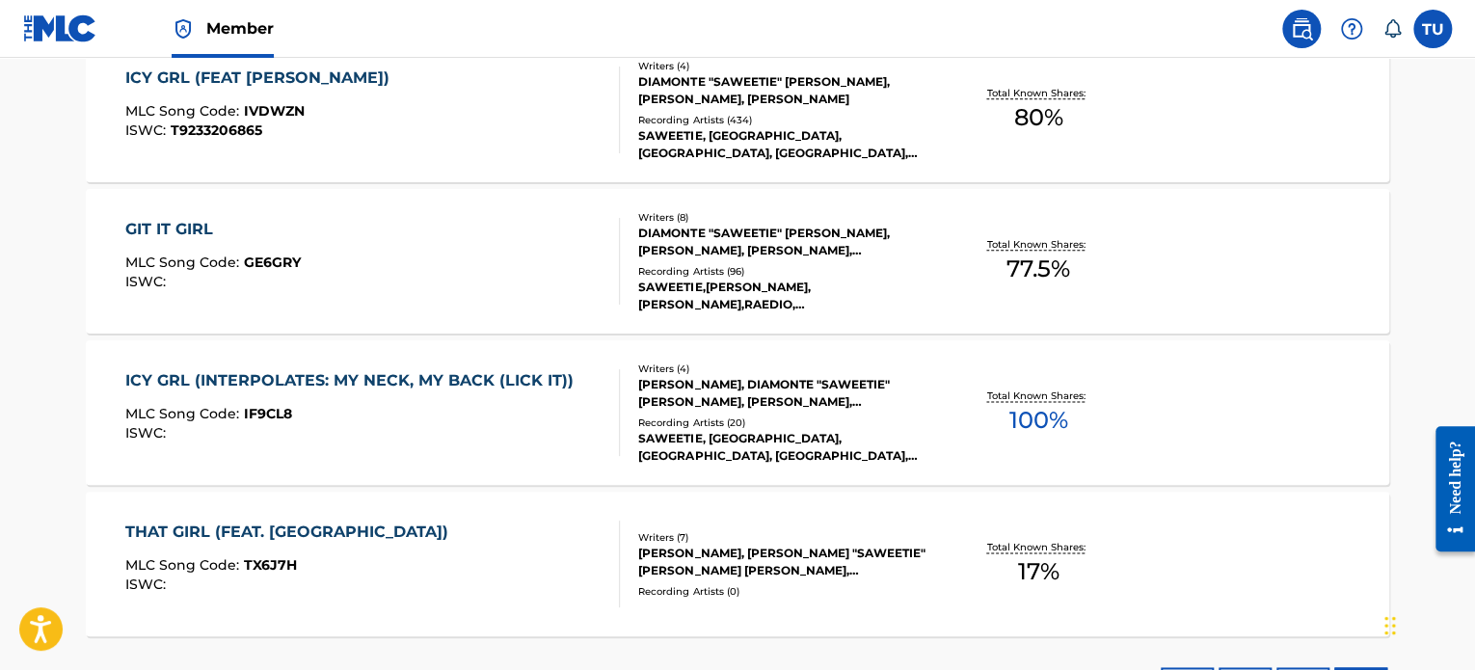
scroll to position [1127, 0]
click at [339, 377] on div "ICY GRL (INTERPOLATES: MY NECK, MY BACK (LICK IT))" at bounding box center [354, 381] width 458 height 23
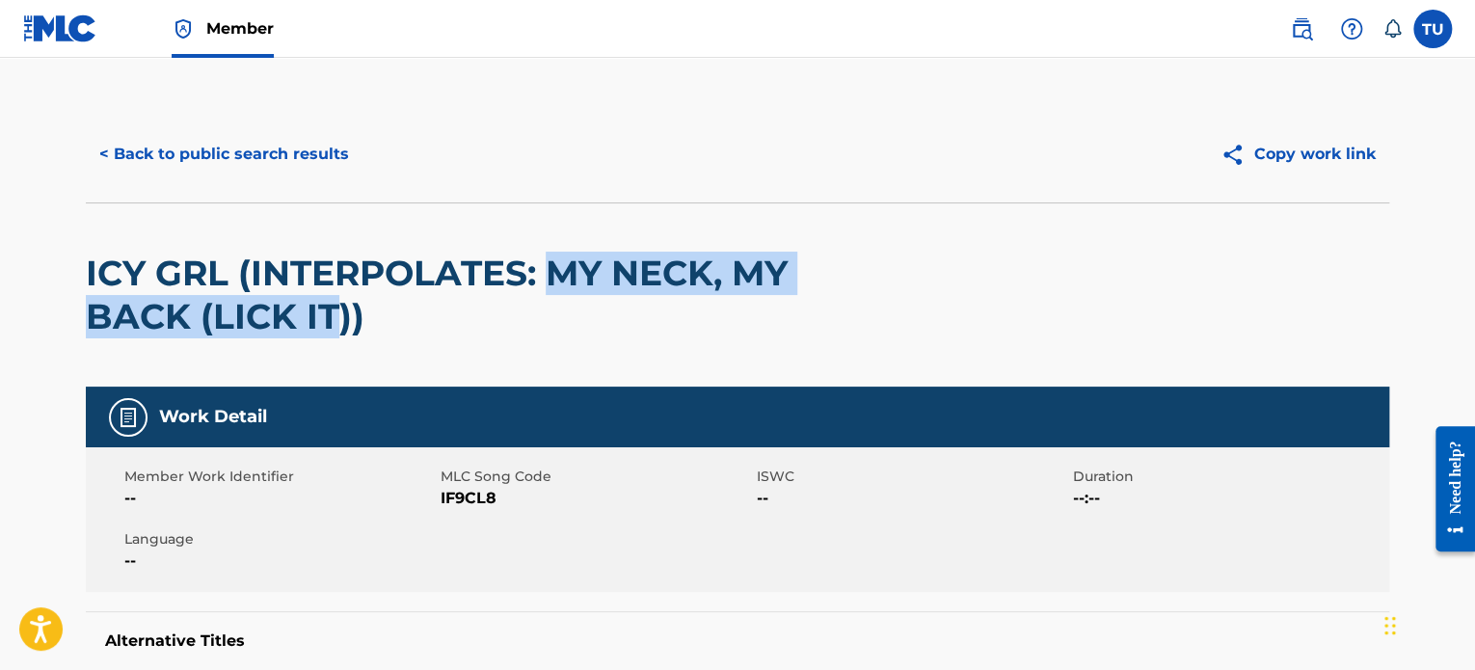
drag, startPoint x: 547, startPoint y: 269, endPoint x: 340, endPoint y: 338, distance: 217.7
click at [340, 338] on div "ICY GRL (INTERPOLATES: MY NECK, MY BACK (LICK IT))" at bounding box center [477, 294] width 782 height 183
drag, startPoint x: 350, startPoint y: 328, endPoint x: 553, endPoint y: 268, distance: 211.1
click at [553, 268] on h2 "ICY GRL (INTERPOLATES: MY NECK, MY BACK (LICK IT))" at bounding box center [477, 295] width 782 height 87
